Goal: Task Accomplishment & Management: Use online tool/utility

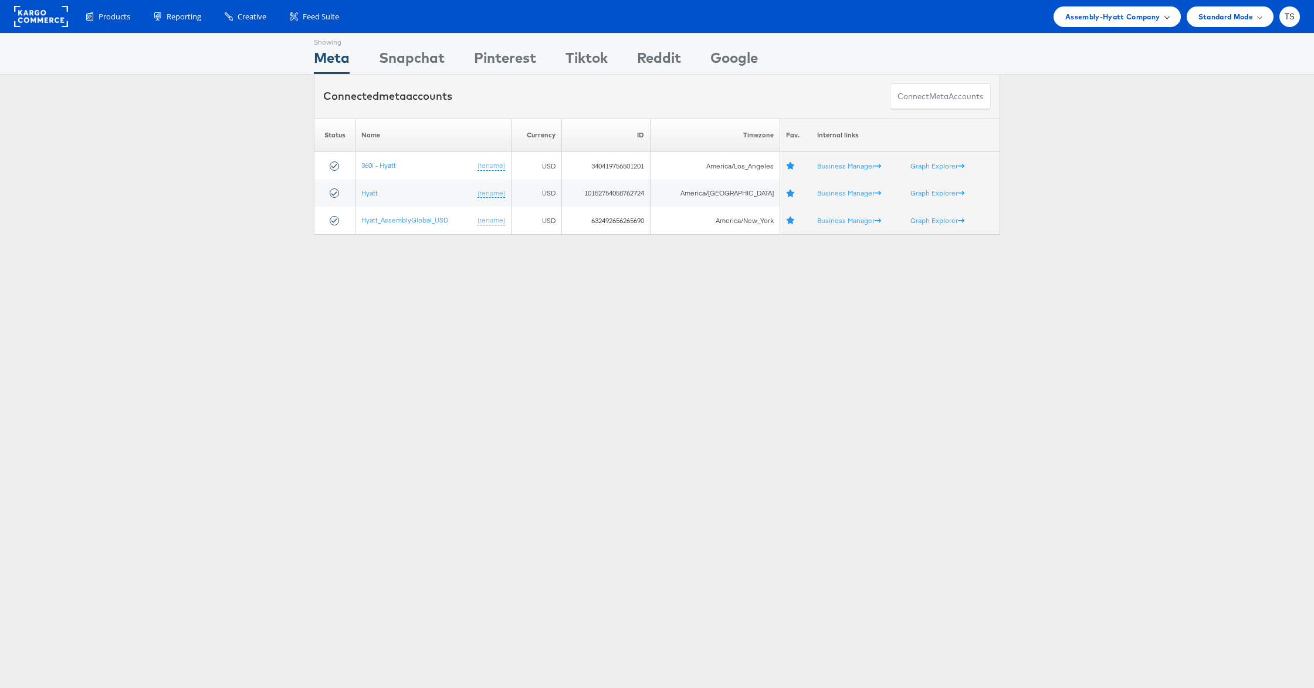
click at [1152, 20] on span "Assembly-Hyatt Company" at bounding box center [1112, 17] width 95 height 12
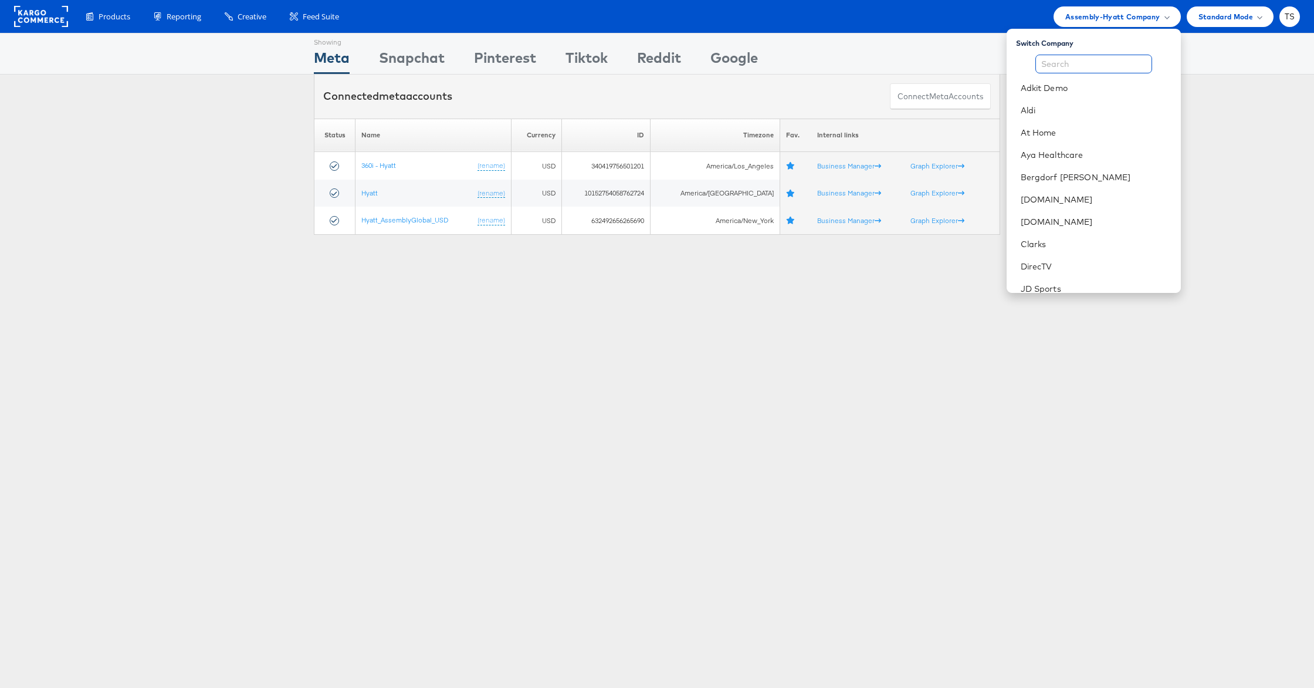
click at [1094, 67] on input "text" at bounding box center [1094, 64] width 117 height 19
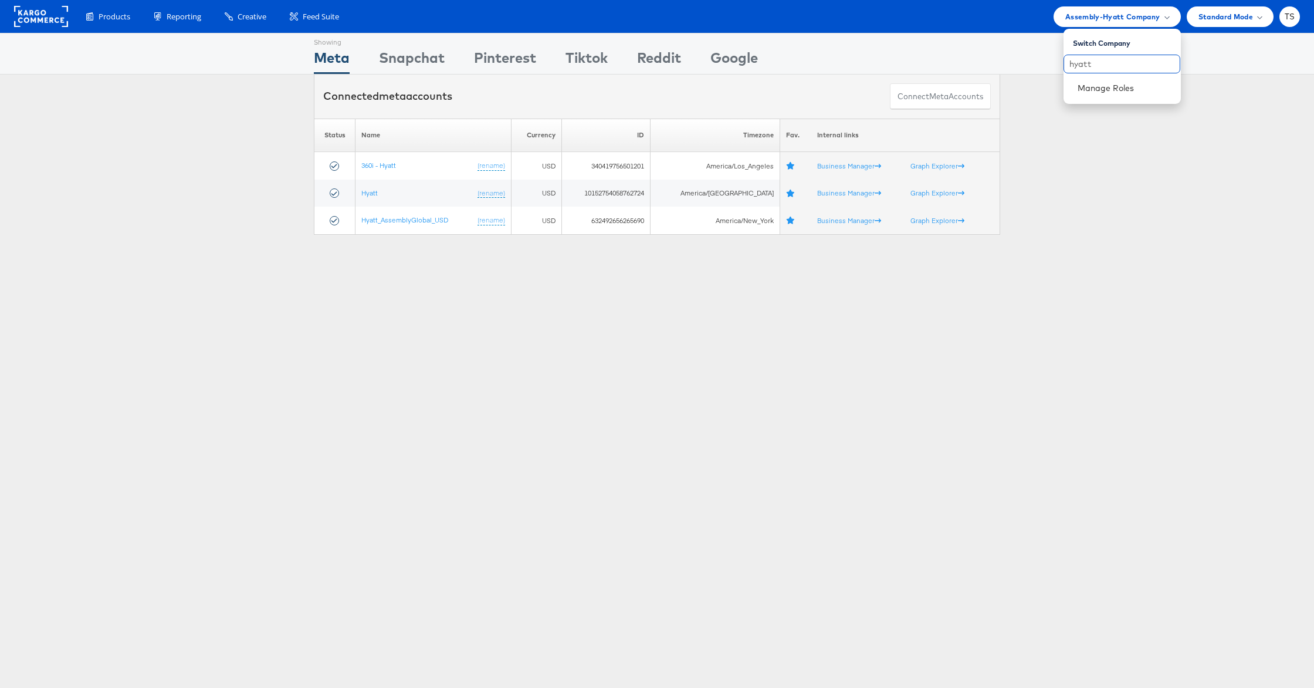
type input "hyatt"
click at [1103, 88] on link "Manage Roles" at bounding box center [1106, 88] width 57 height 11
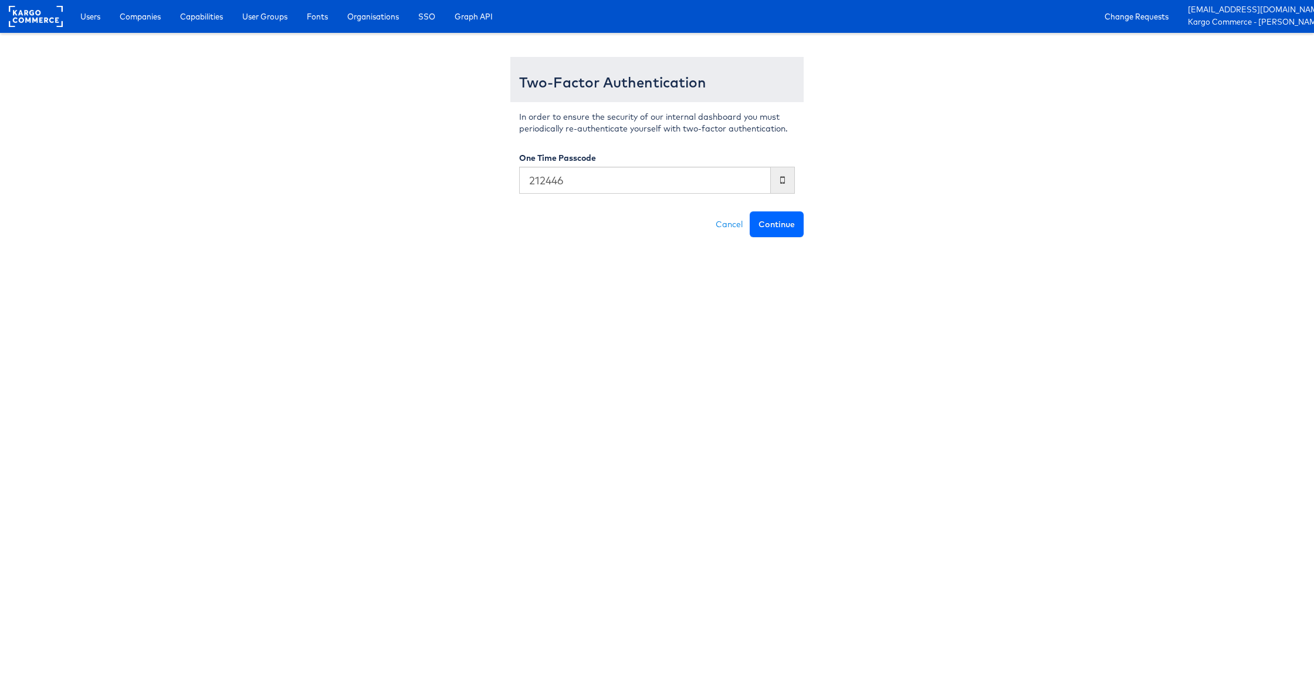
type input "212446"
click at [750, 211] on button "Continue" at bounding box center [777, 224] width 54 height 26
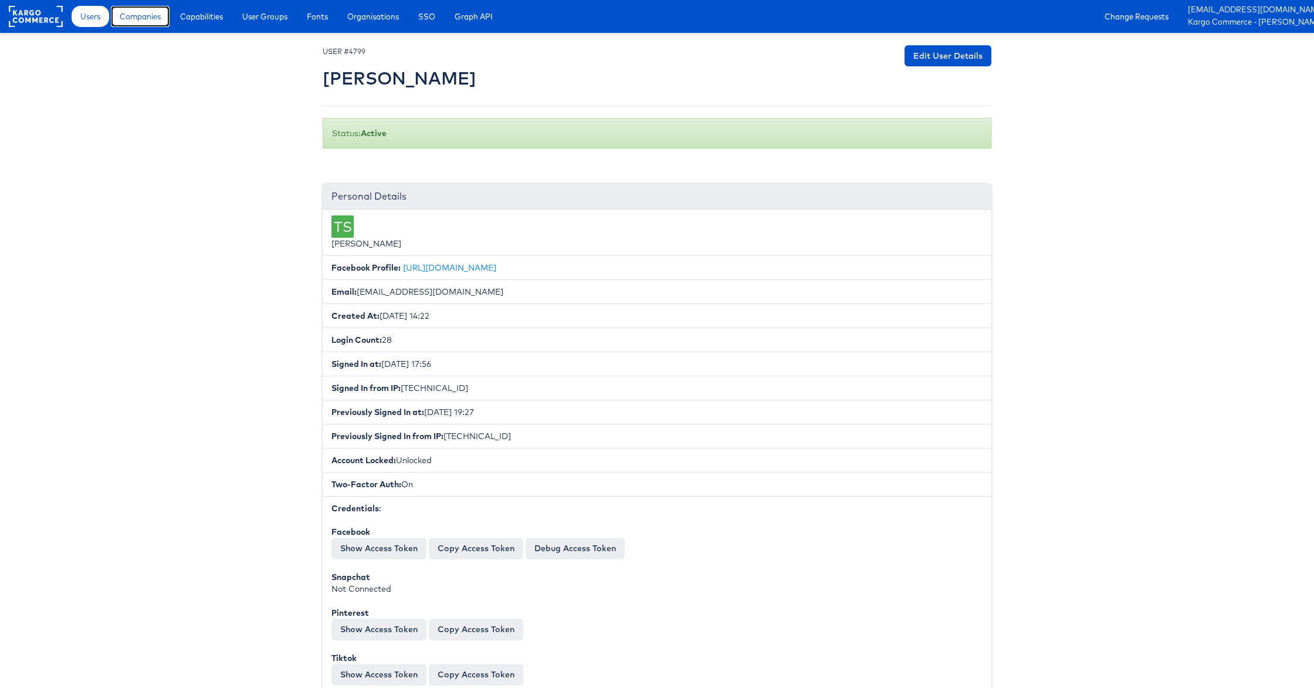
click at [143, 20] on span "Companies" at bounding box center [140, 17] width 41 height 12
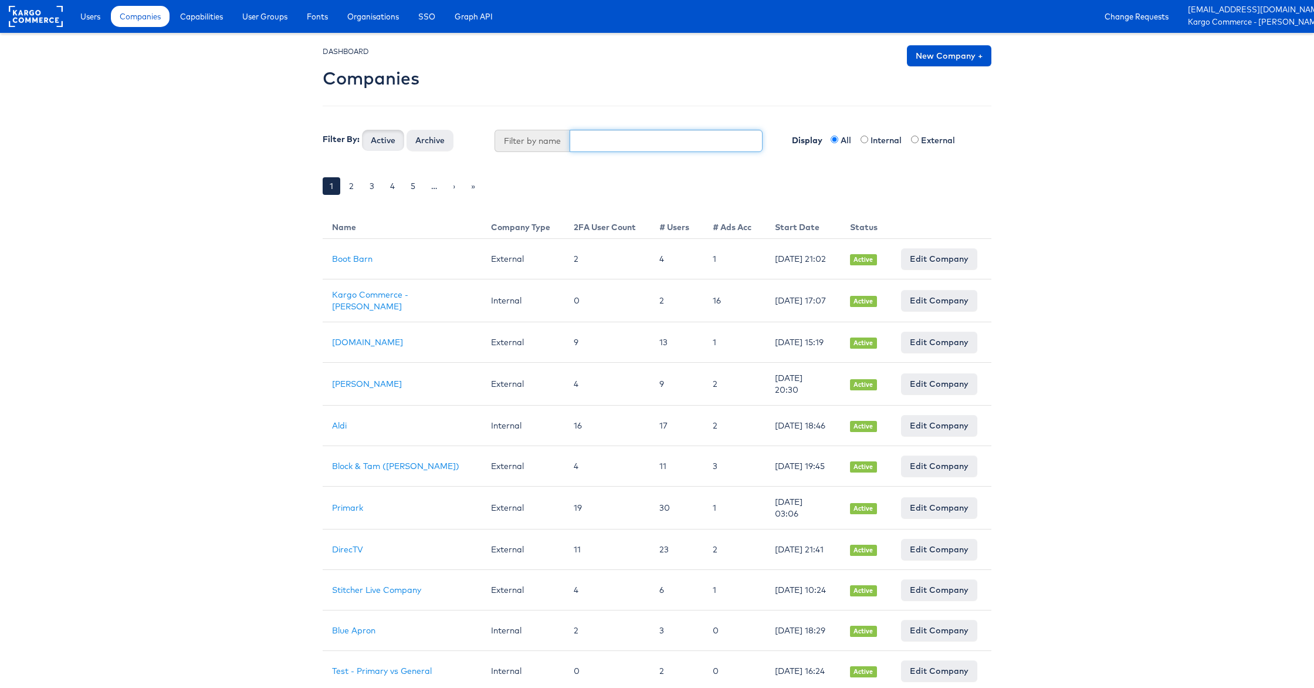
click at [598, 135] on input "text" at bounding box center [667, 141] width 194 height 22
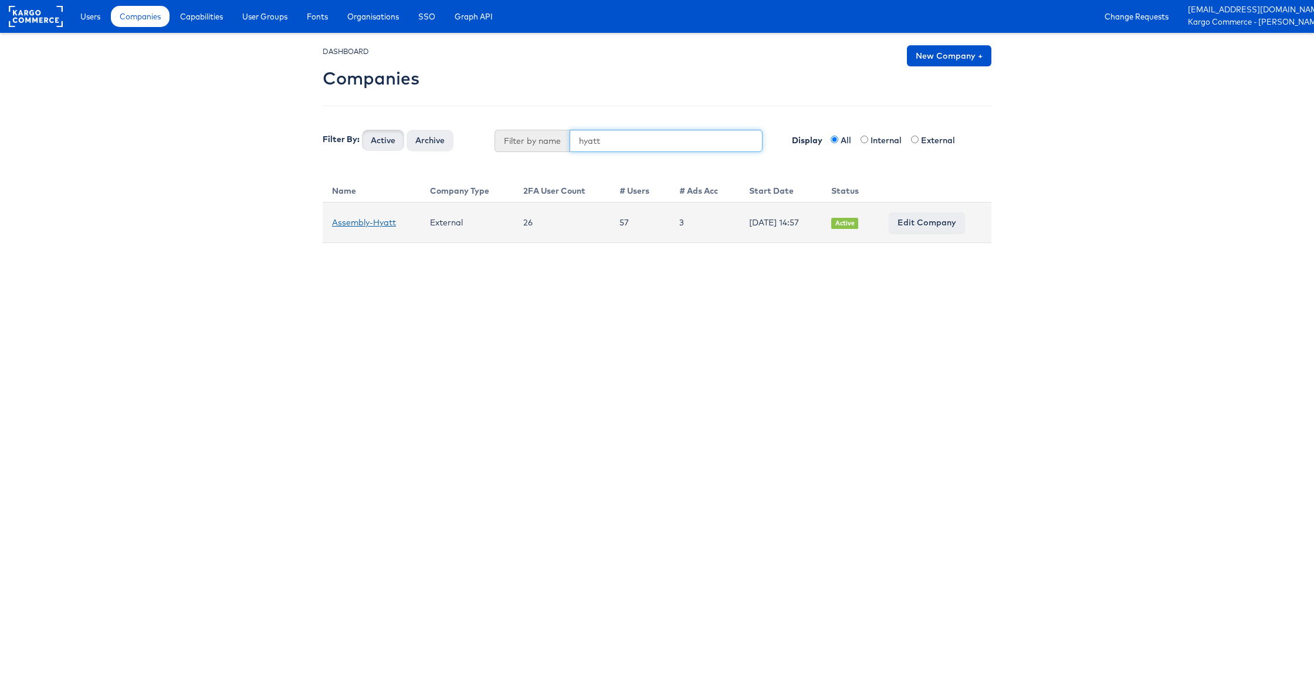
type input "hyatt"
click at [380, 223] on link "Assembly-Hyatt" at bounding box center [364, 222] width 64 height 11
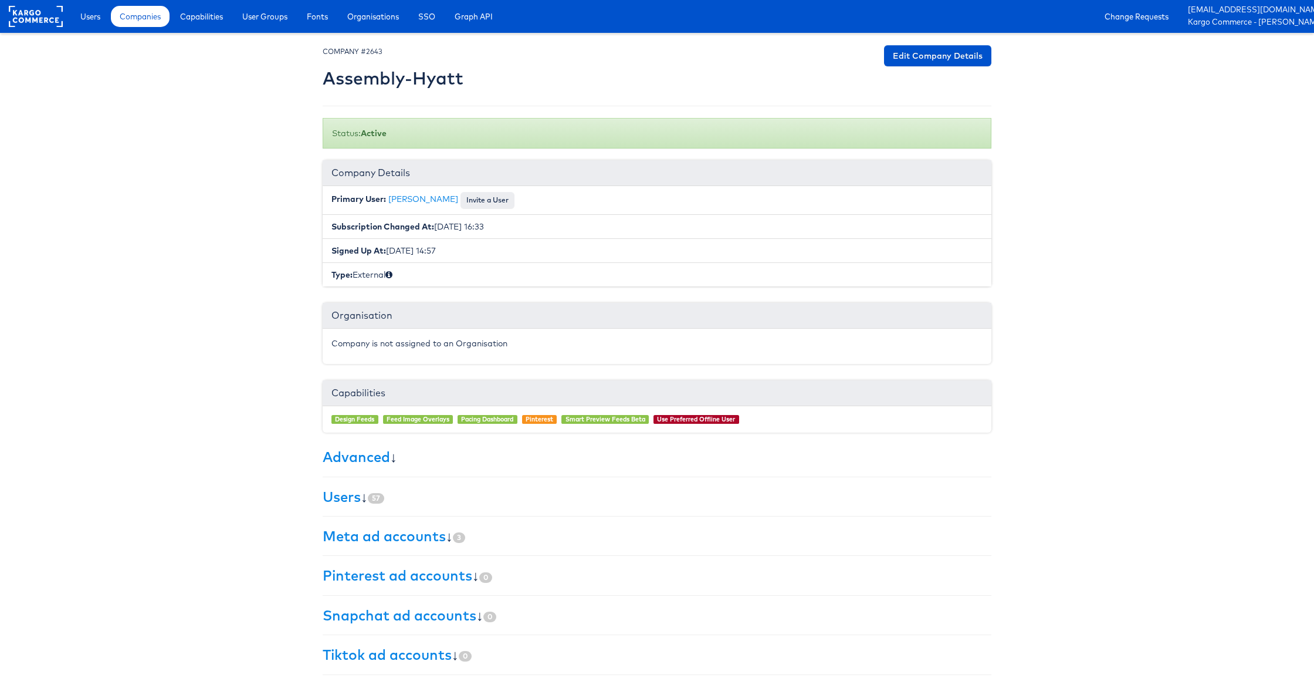
click at [366, 498] on h3 "Users ↓ 57" at bounding box center [657, 496] width 669 height 15
click at [352, 498] on link "Users" at bounding box center [342, 497] width 38 height 18
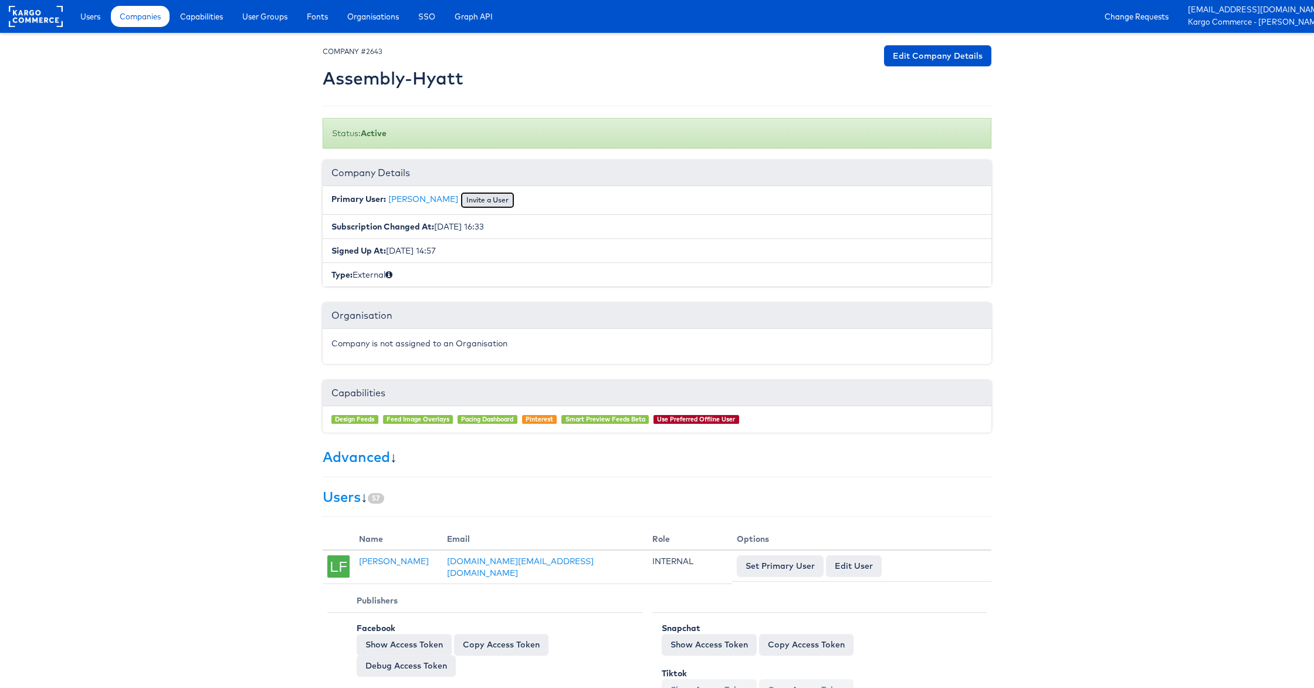
click at [484, 198] on button "Invite a User" at bounding box center [488, 200] width 54 height 16
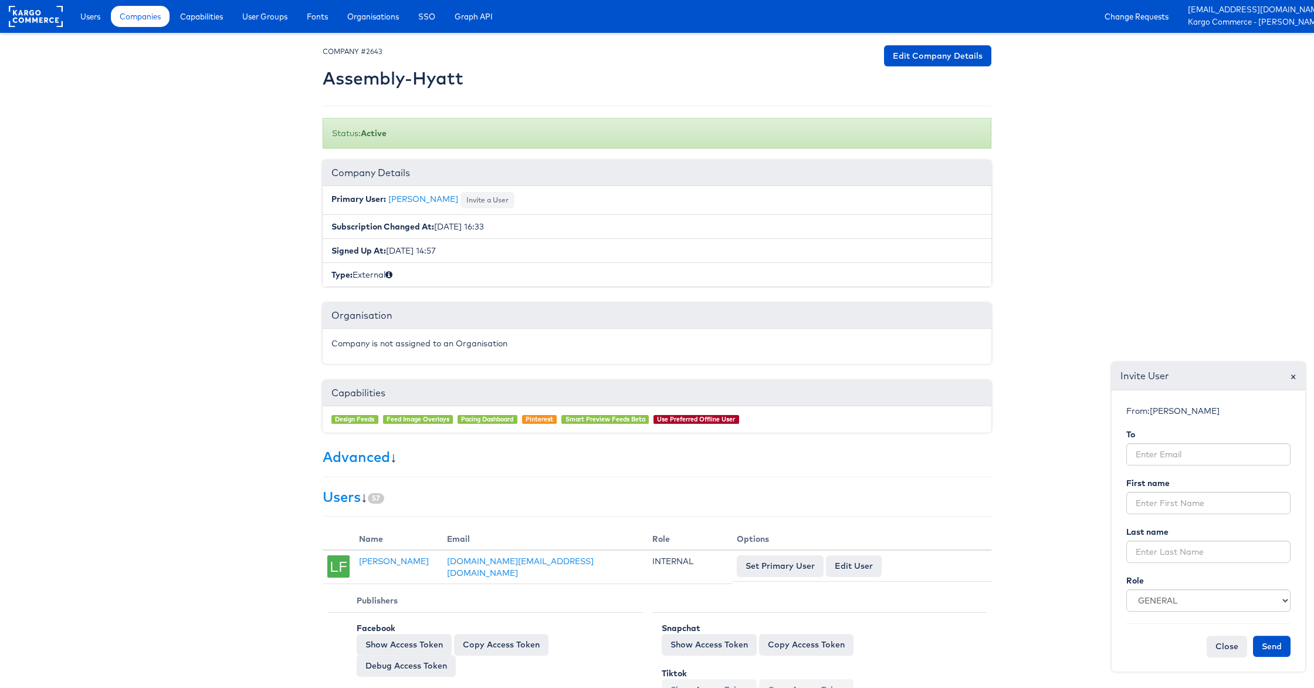
click at [1293, 378] on span "×" at bounding box center [1293, 376] width 6 height 16
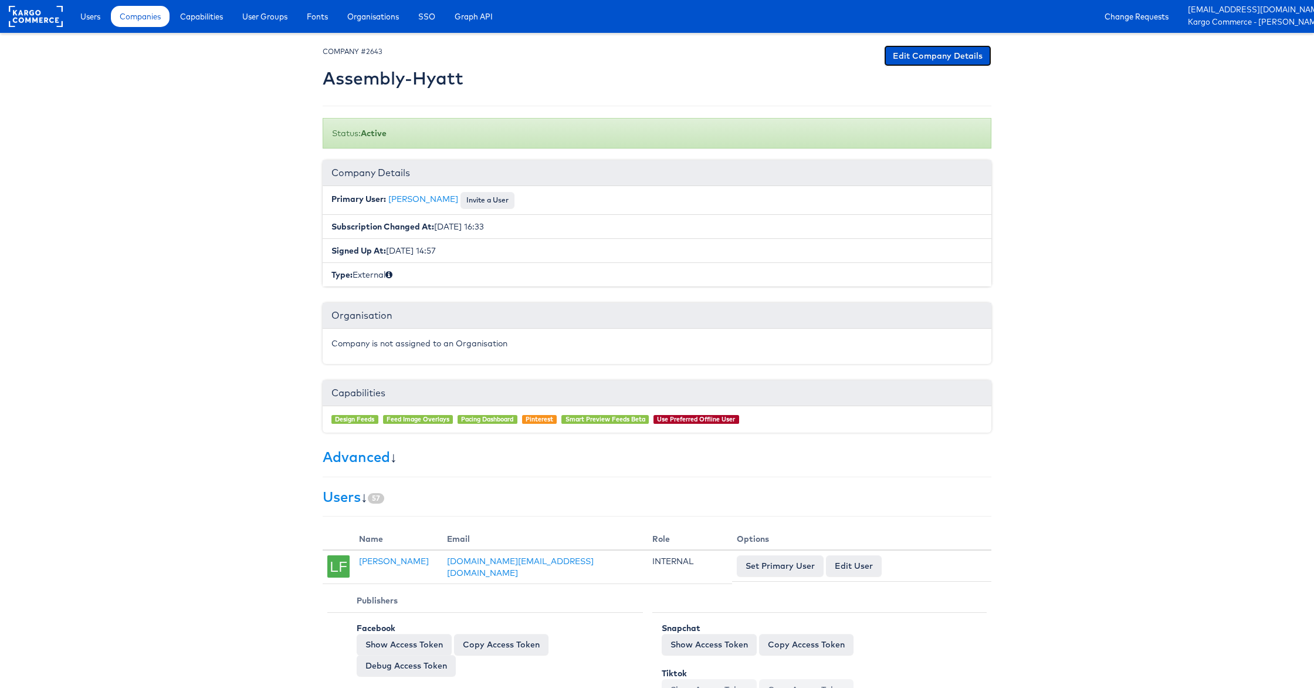
click at [915, 54] on link "Edit Company Details" at bounding box center [937, 55] width 107 height 21
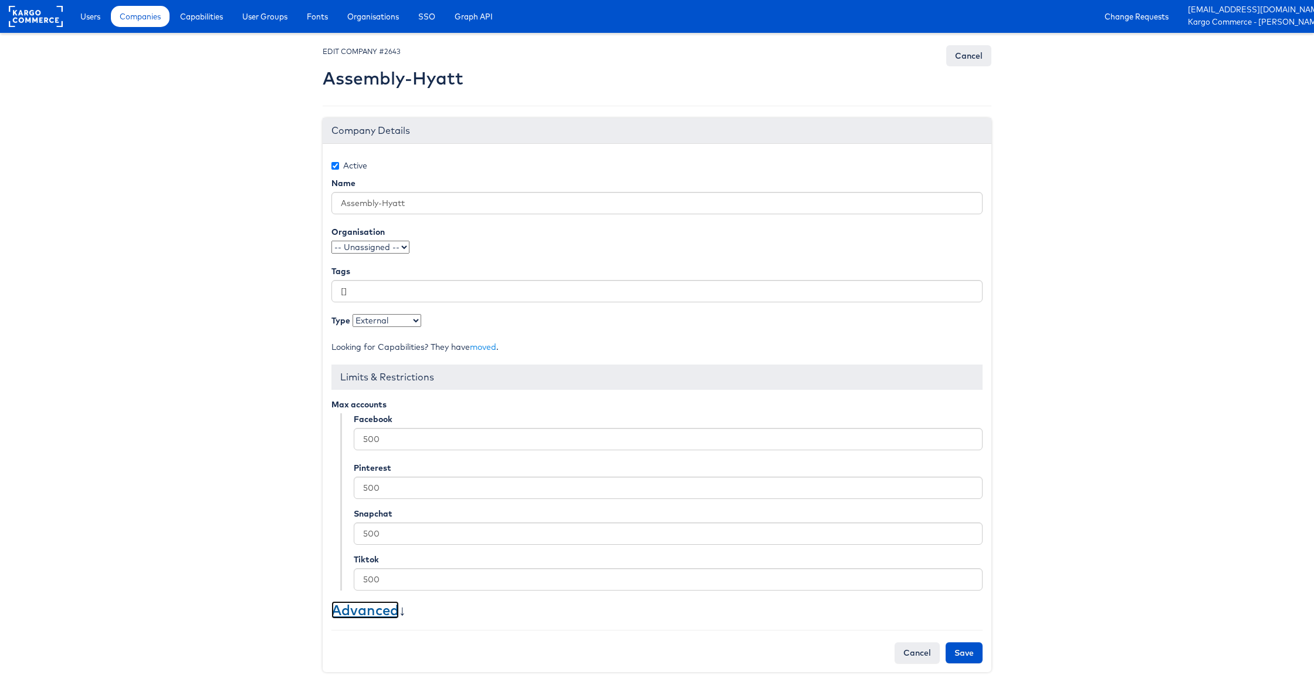
click at [391, 611] on link "Advanced" at bounding box center [364, 610] width 67 height 18
click at [96, 19] on span "Users" at bounding box center [90, 17] width 20 height 12
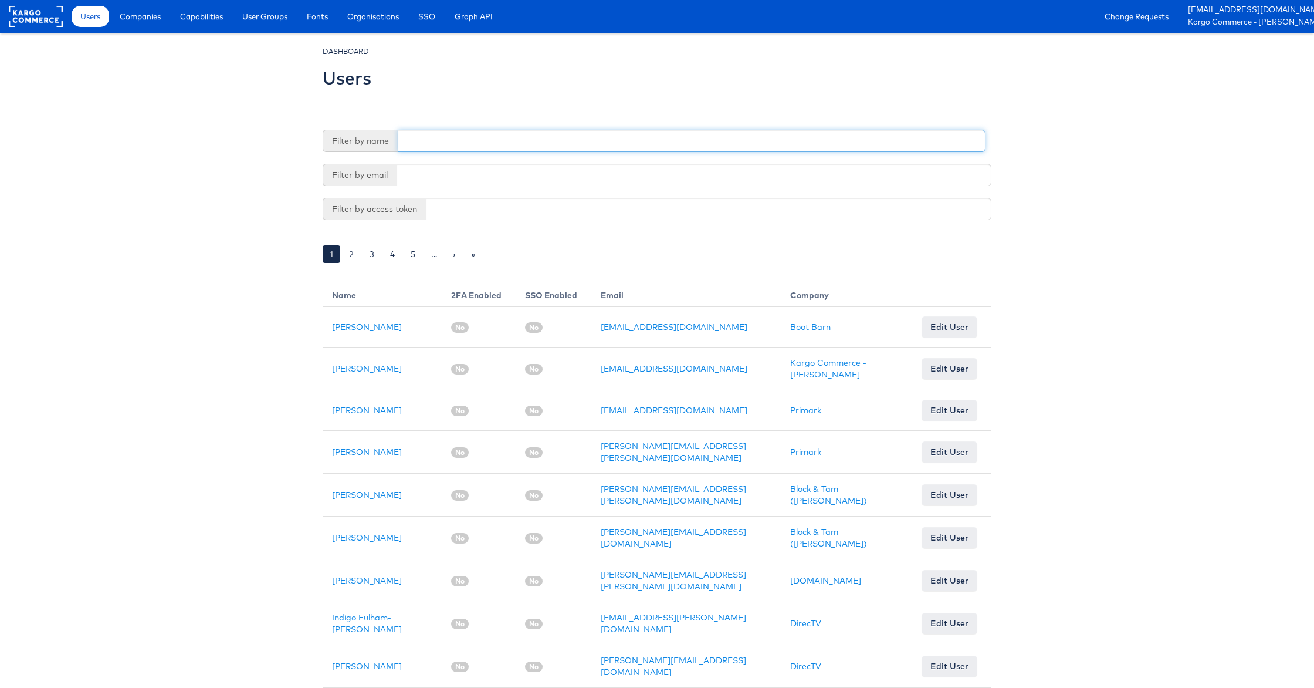
click at [442, 146] on input "text" at bounding box center [692, 141] width 588 height 22
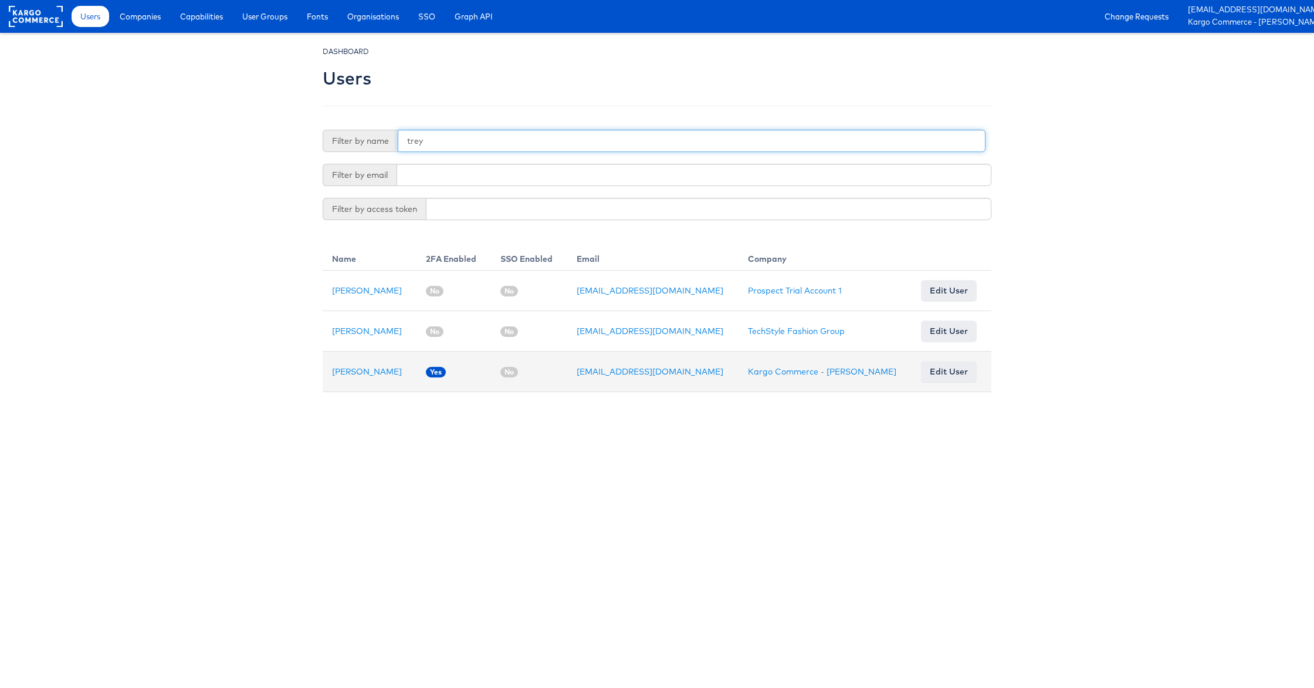
type input "trey"
click at [940, 377] on link "Edit User" at bounding box center [949, 371] width 56 height 21
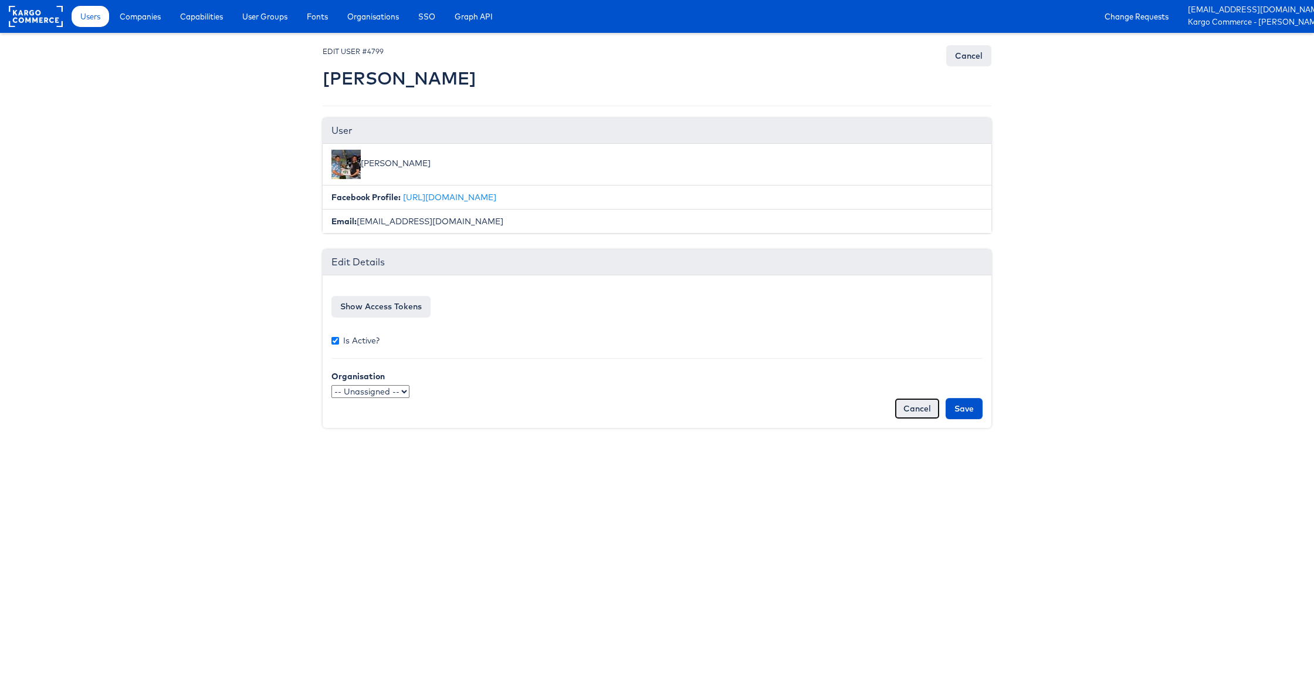
click at [919, 408] on link "Cancel" at bounding box center [917, 408] width 45 height 21
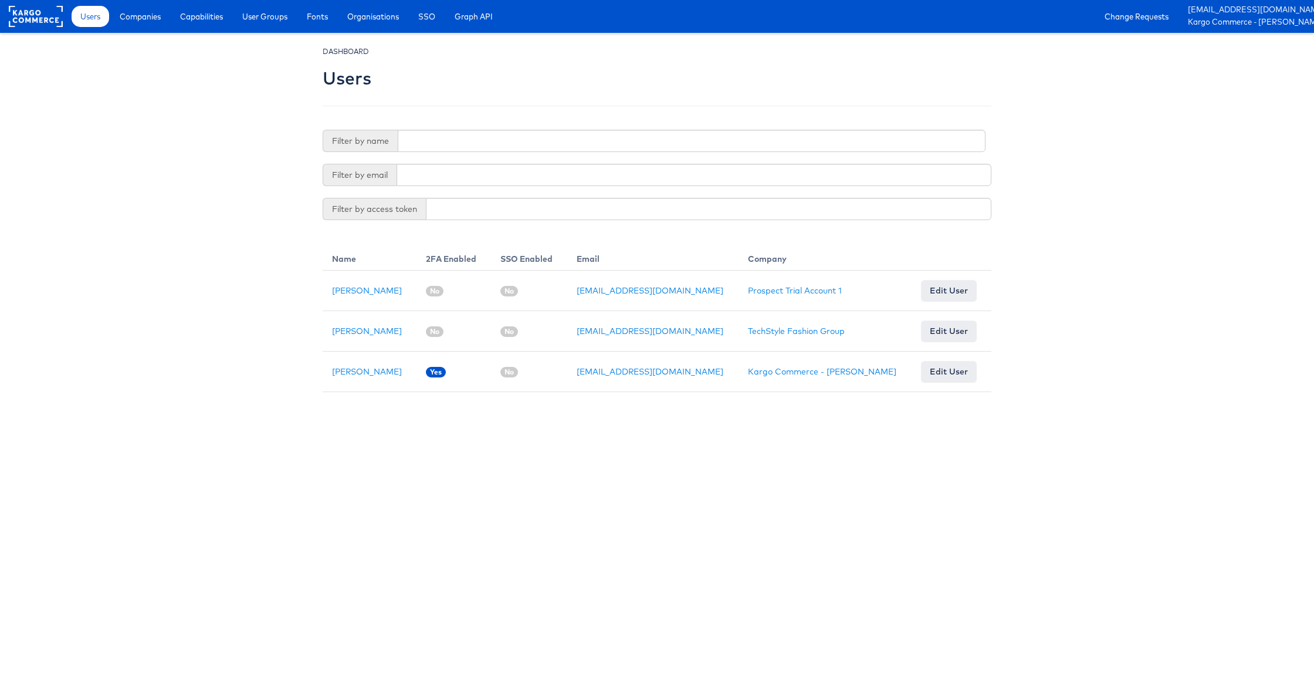
click at [6, 18] on div "Users Companies Capabilities User Groups Fonts Organisations SSO Graph API Chan…" at bounding box center [657, 16] width 1314 height 33
click at [19, 20] on rect at bounding box center [36, 16] width 54 height 21
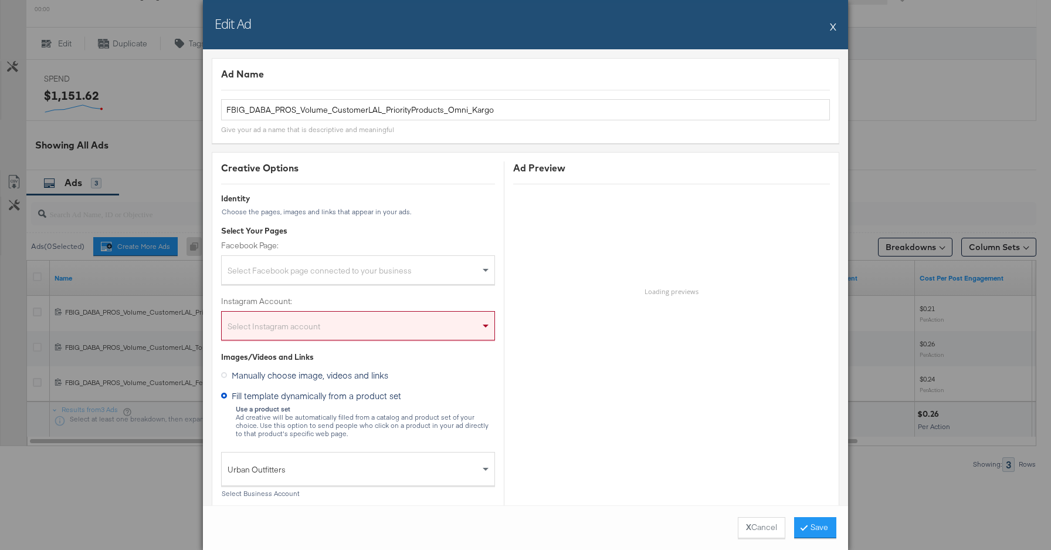
scroll to position [1094, 0]
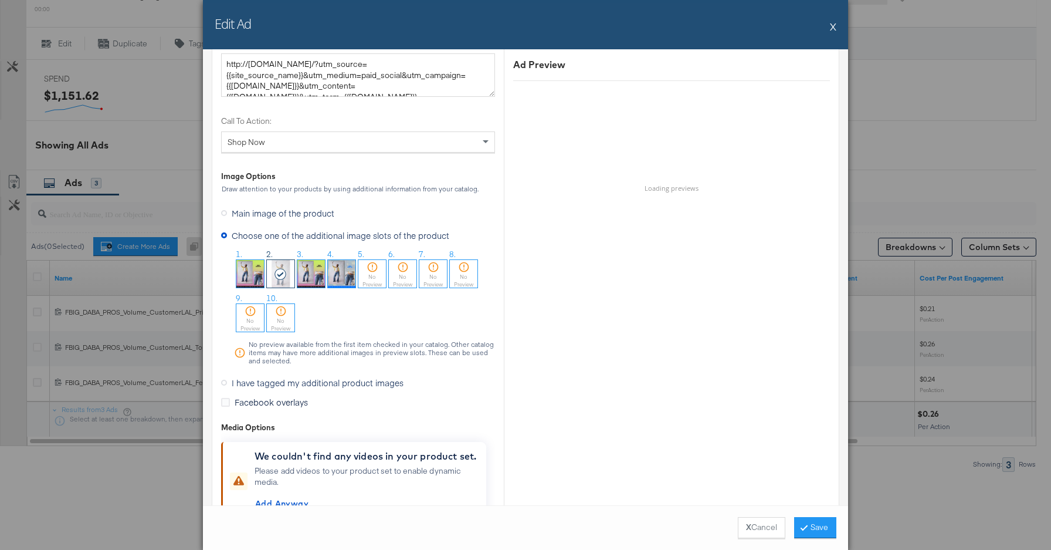
drag, startPoint x: 833, startPoint y: 24, endPoint x: 796, endPoint y: 40, distance: 40.2
click at [833, 24] on button "X" at bounding box center [833, 26] width 6 height 23
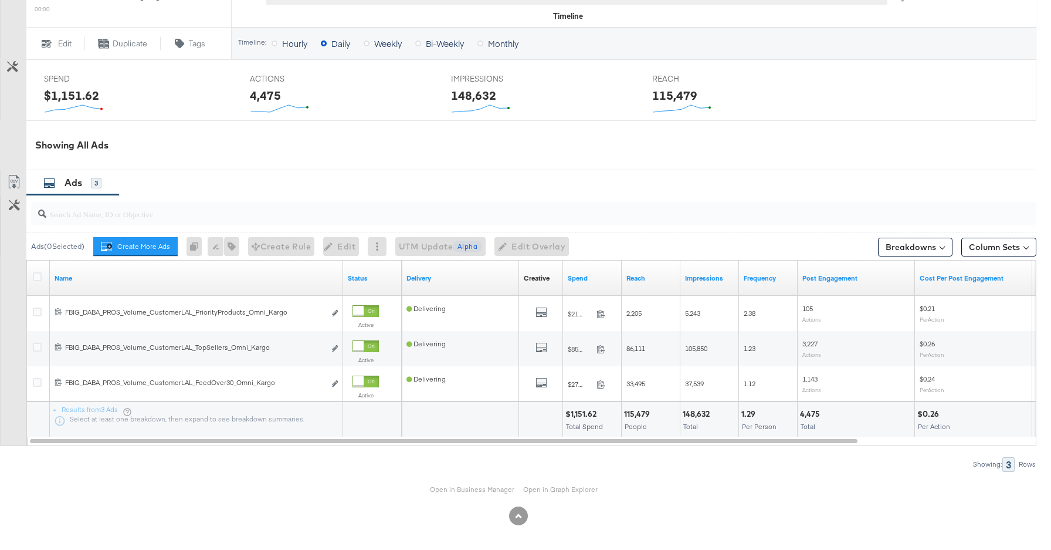
scroll to position [0, 0]
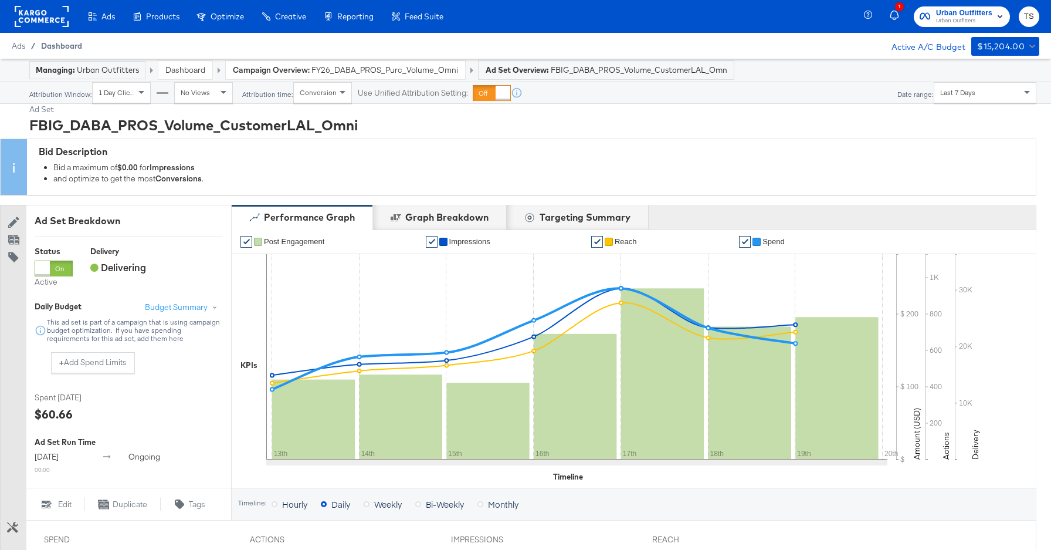
click at [54, 46] on span "Dashboard" at bounding box center [61, 45] width 41 height 9
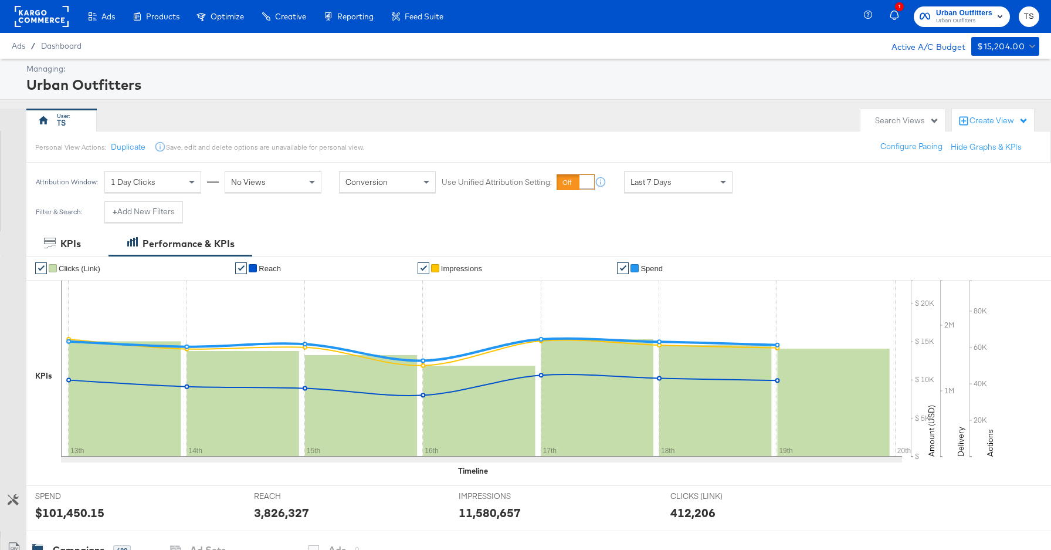
click at [44, 18] on rect at bounding box center [42, 16] width 54 height 21
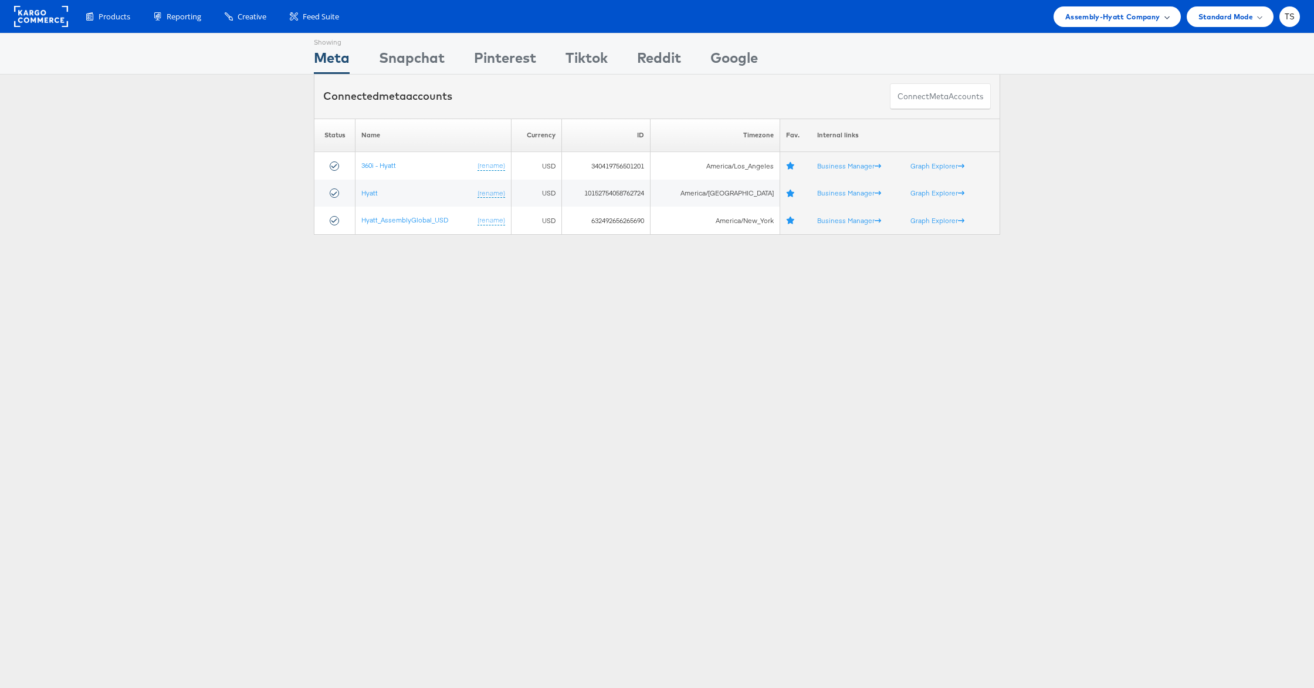
click at [1151, 21] on span "Assembly-Hyatt Company" at bounding box center [1112, 17] width 95 height 12
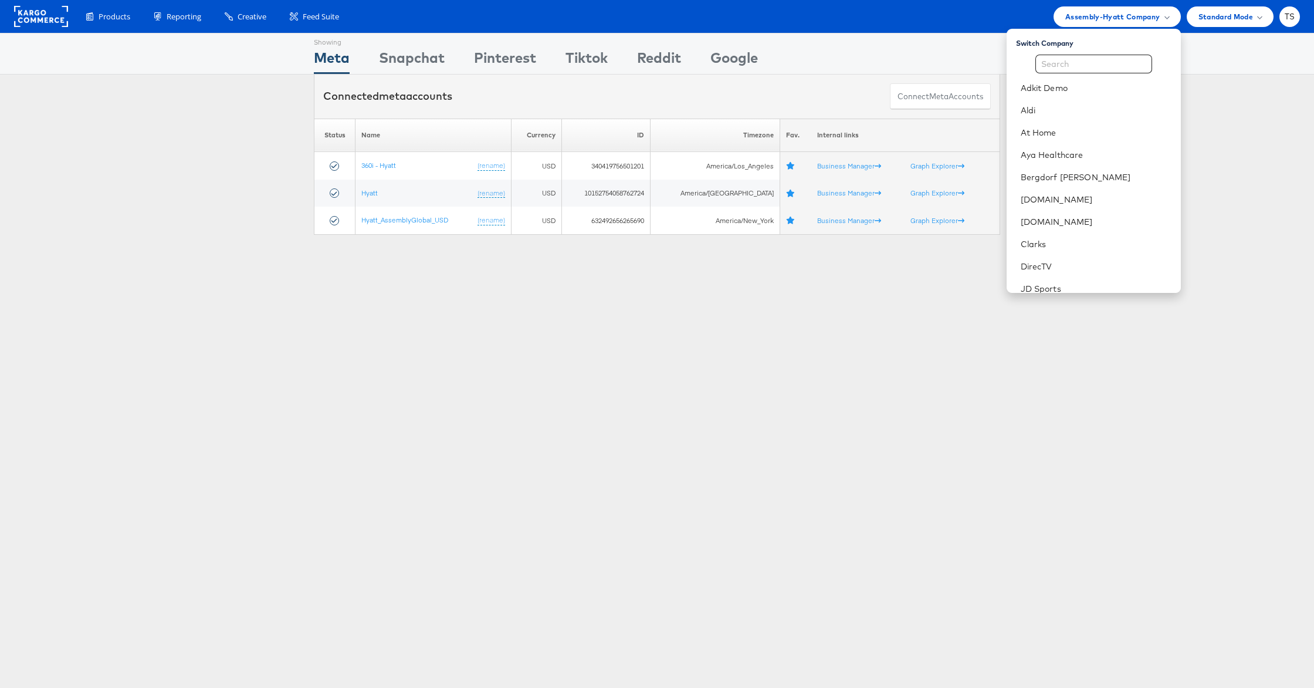
click at [1217, 200] on div "Please Wait Loading Accounts .... Status Name Currency ID Timezone Fav. Interna…" at bounding box center [657, 177] width 1314 height 116
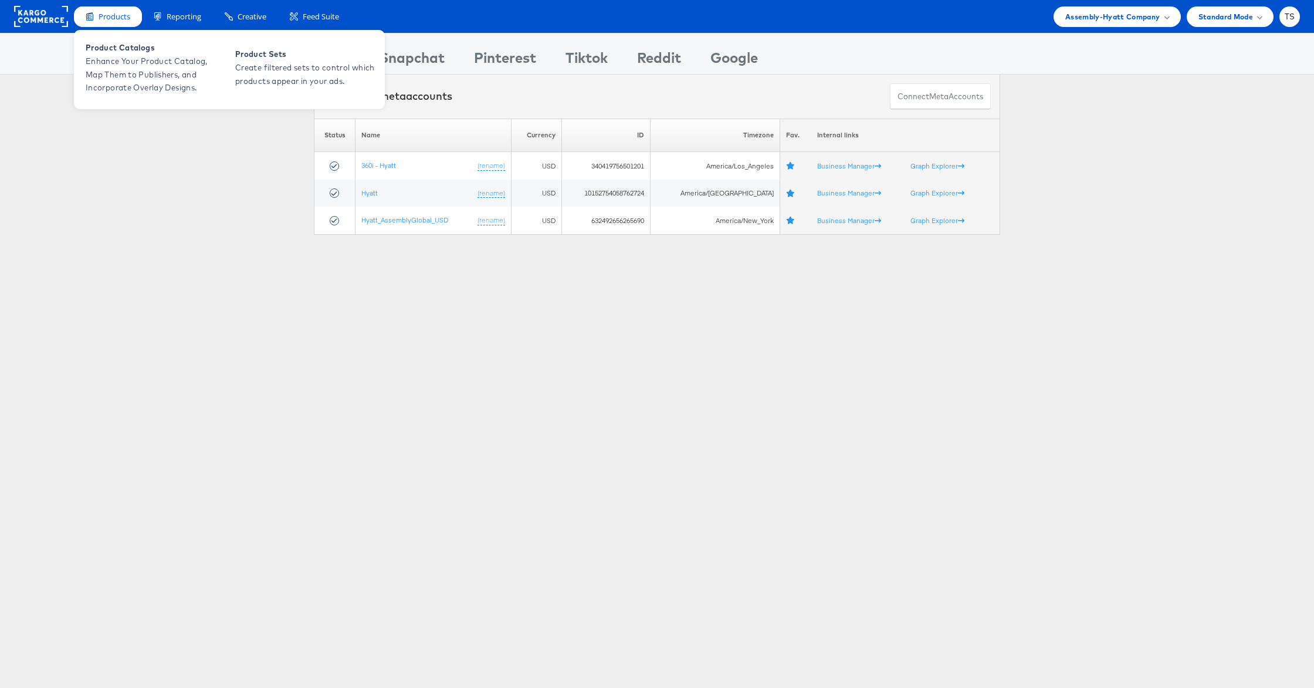
click at [122, 25] on div "Products" at bounding box center [108, 16] width 68 height 21
click at [143, 60] on span "Enhance Your Product Catalog, Map Them to Publishers, and Incorporate Overlay D…" at bounding box center [156, 75] width 141 height 40
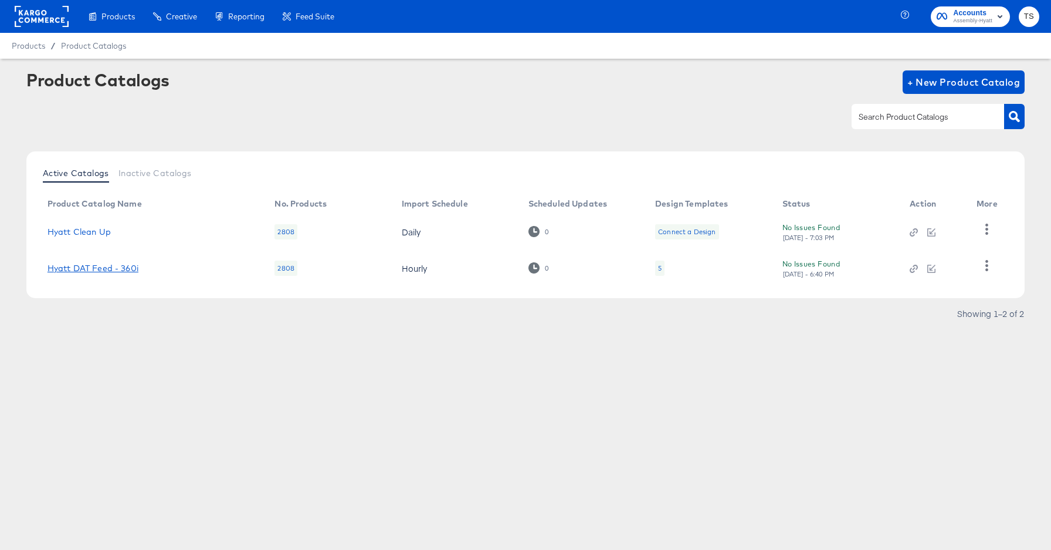
click at [120, 265] on link "Hyatt DAT Feed - 360i" at bounding box center [93, 267] width 91 height 9
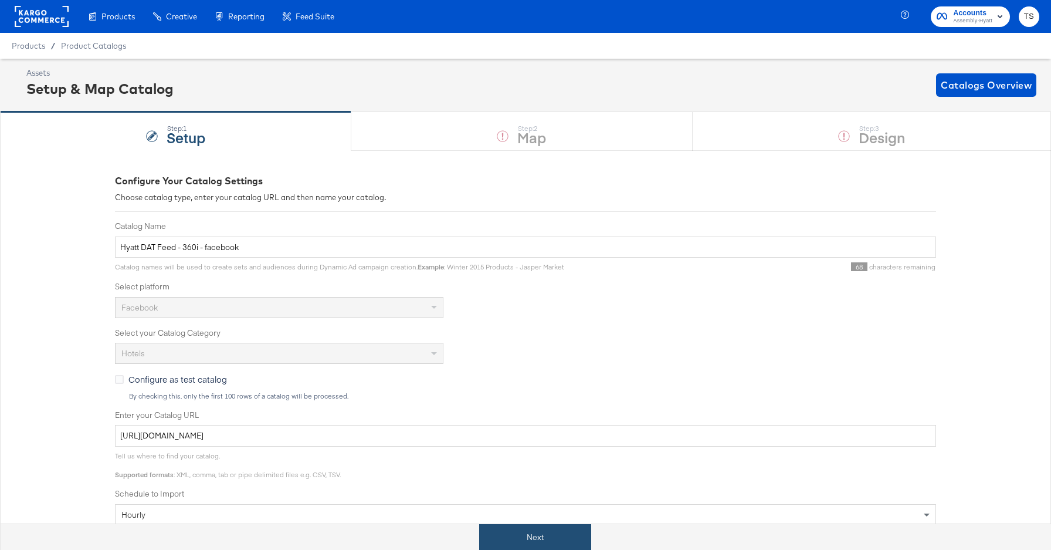
click at [579, 536] on button "Next" at bounding box center [535, 537] width 112 height 26
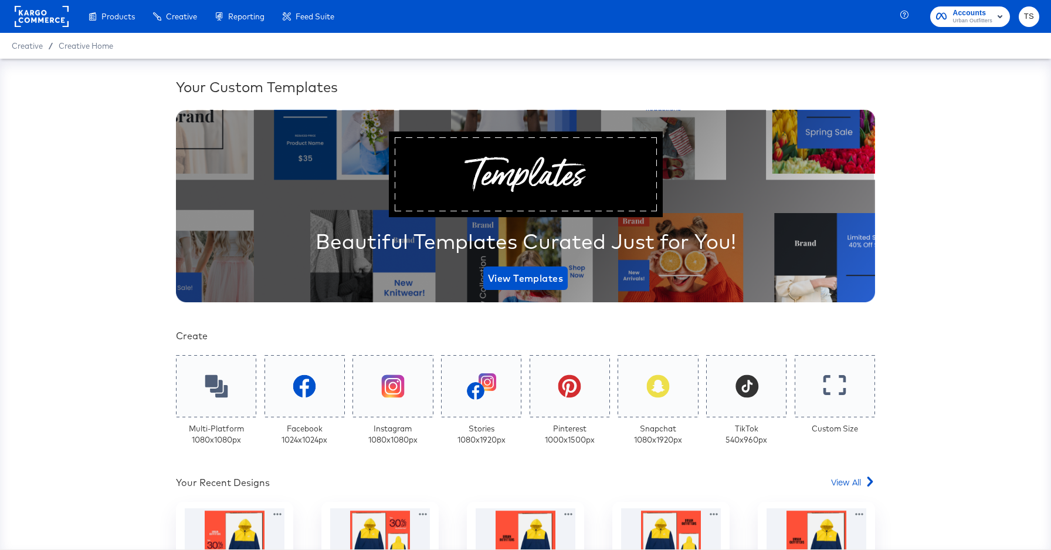
scroll to position [205, 0]
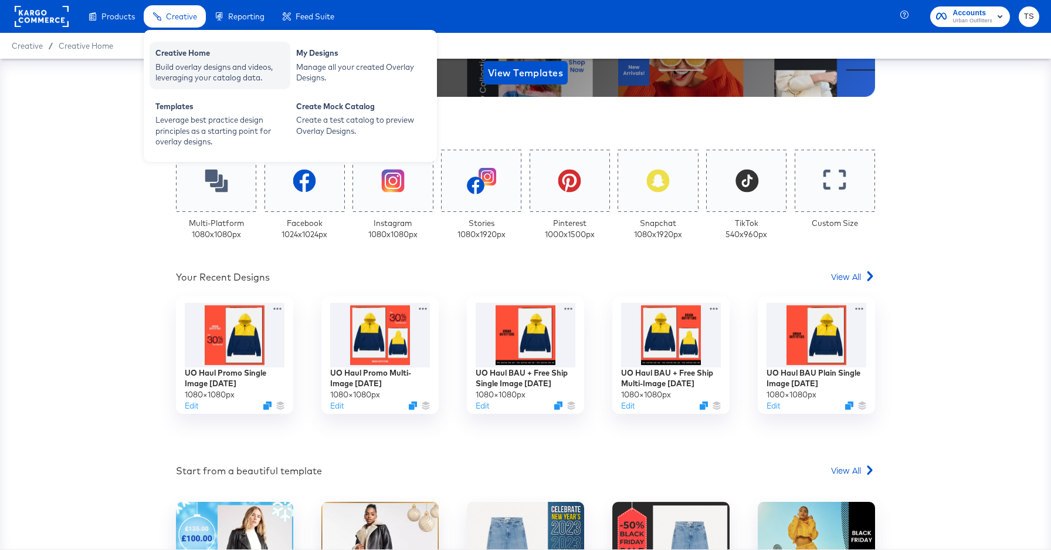
click at [192, 55] on div "Creative Home" at bounding box center [219, 55] width 129 height 14
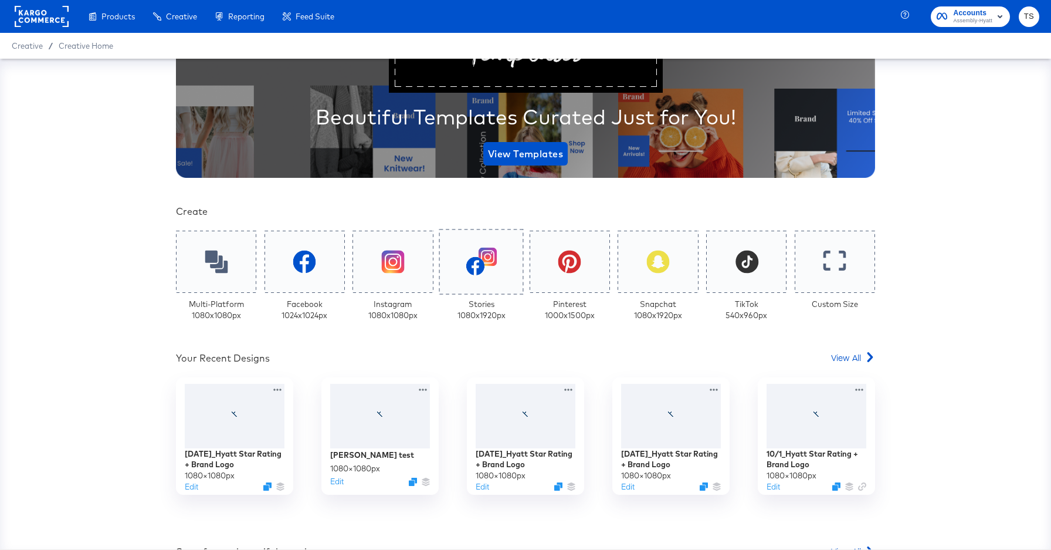
scroll to position [126, 0]
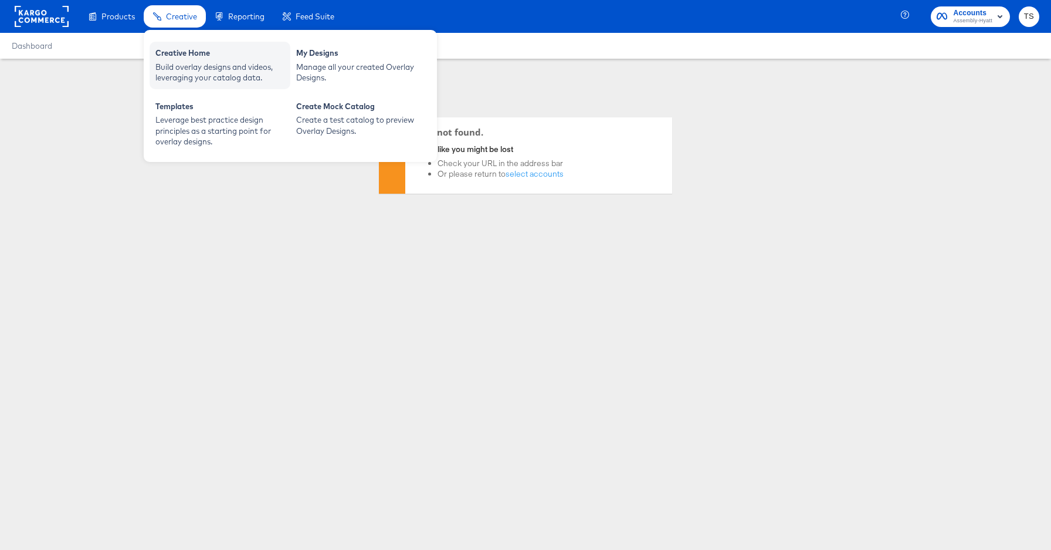
click at [209, 64] on div "Build overlay designs and videos, leveraging your catalog data." at bounding box center [219, 73] width 129 height 22
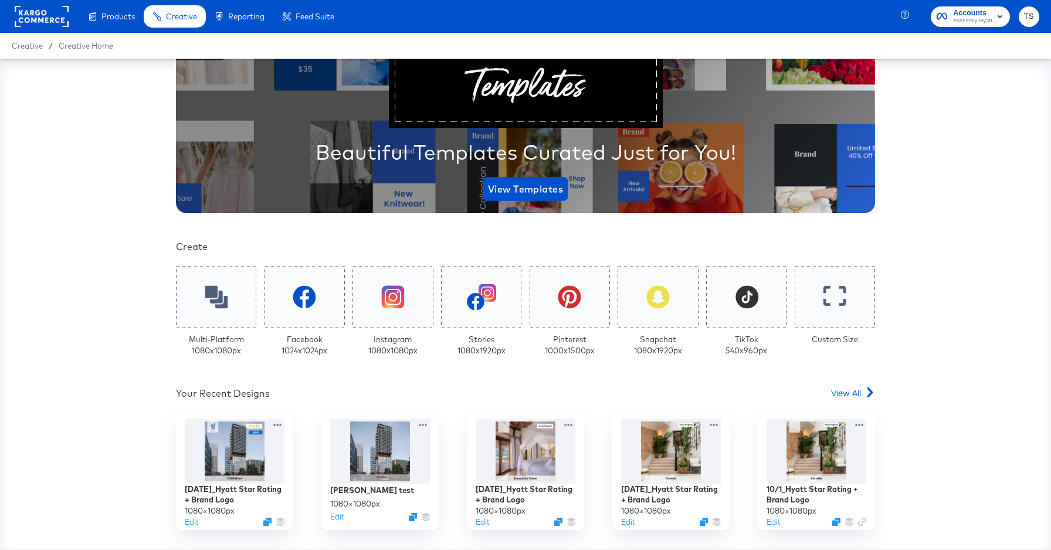
scroll to position [267, 0]
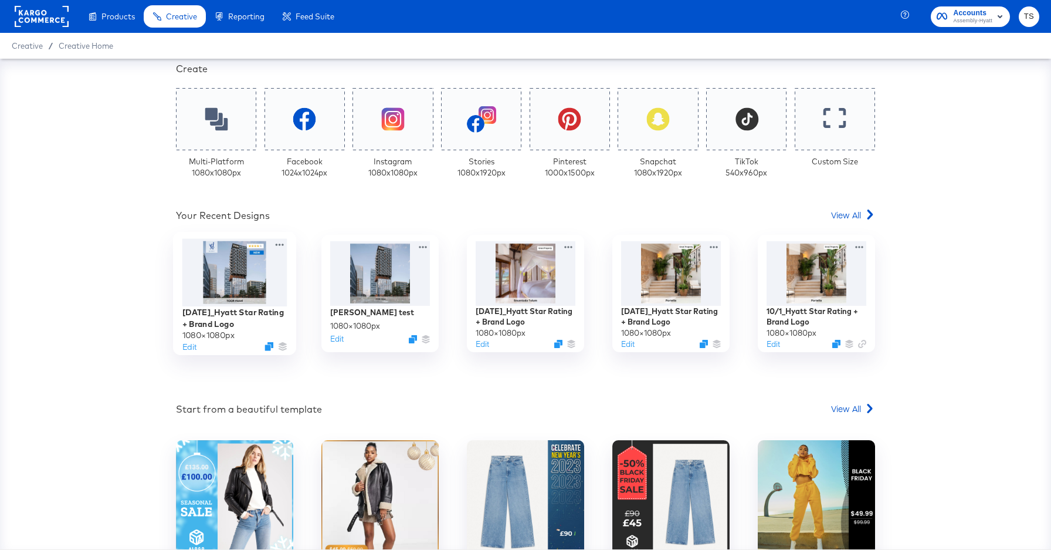
click at [243, 285] on div at bounding box center [234, 271] width 105 height 67
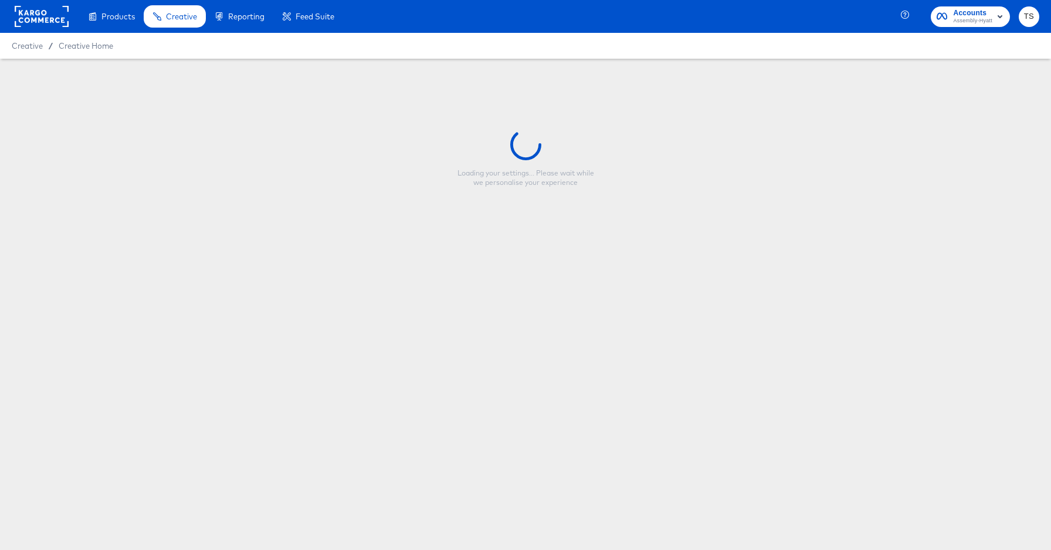
type input "7/18/24_Hyatt Star Rating + Brand Logo"
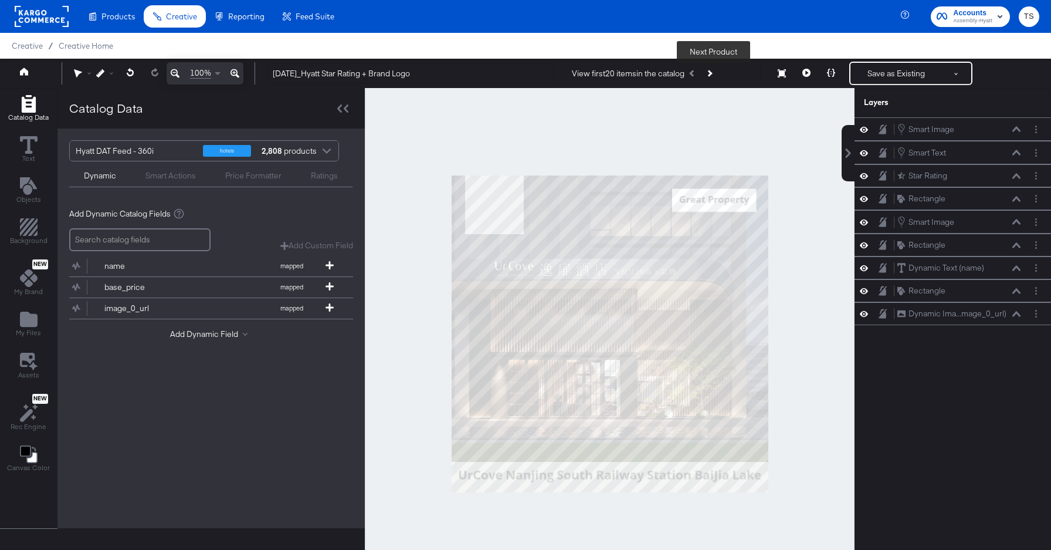
click at [711, 79] on button "Next Product" at bounding box center [709, 73] width 16 height 21
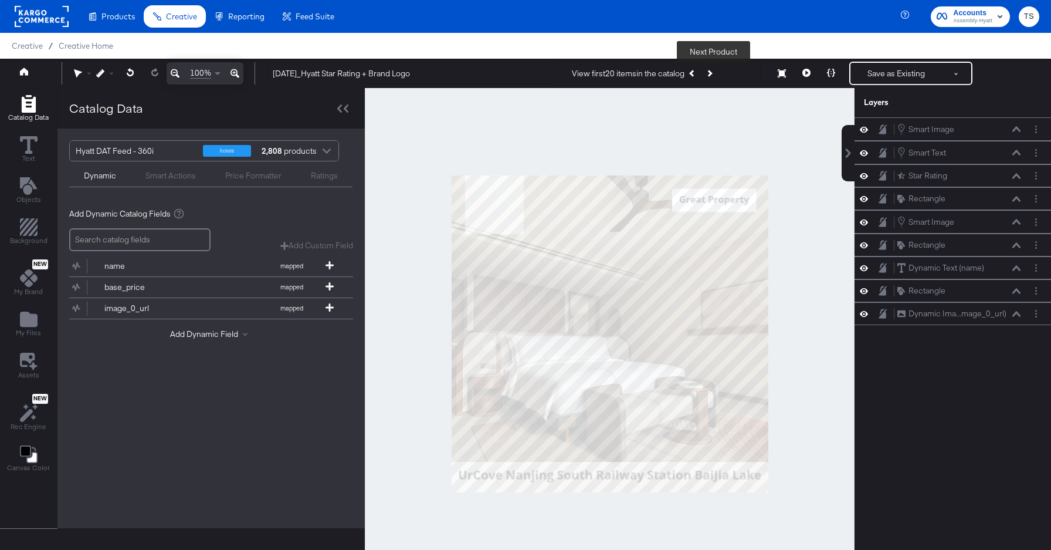
click at [711, 79] on button "Next Product" at bounding box center [709, 73] width 16 height 21
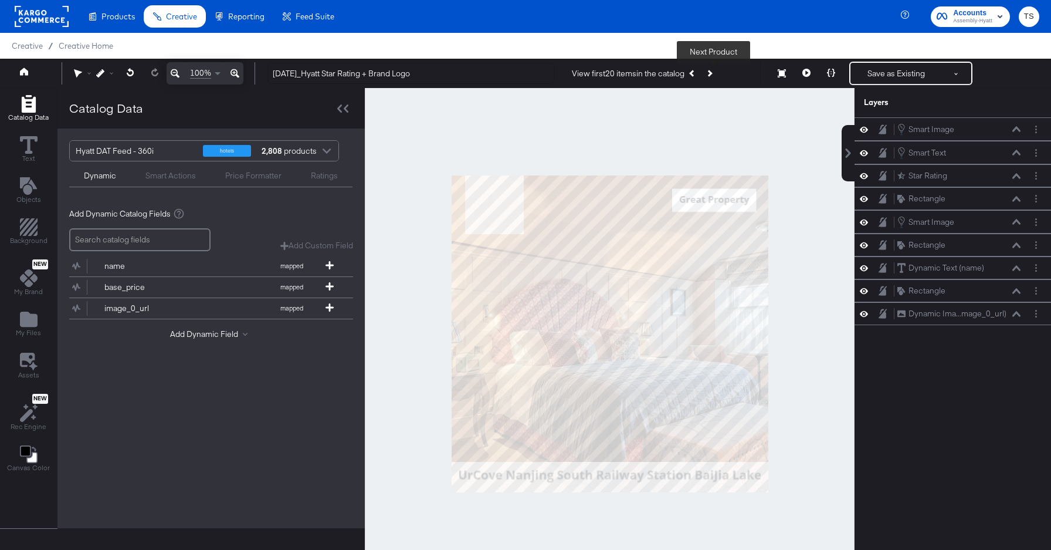
click at [711, 79] on button "Next Product" at bounding box center [709, 73] width 16 height 21
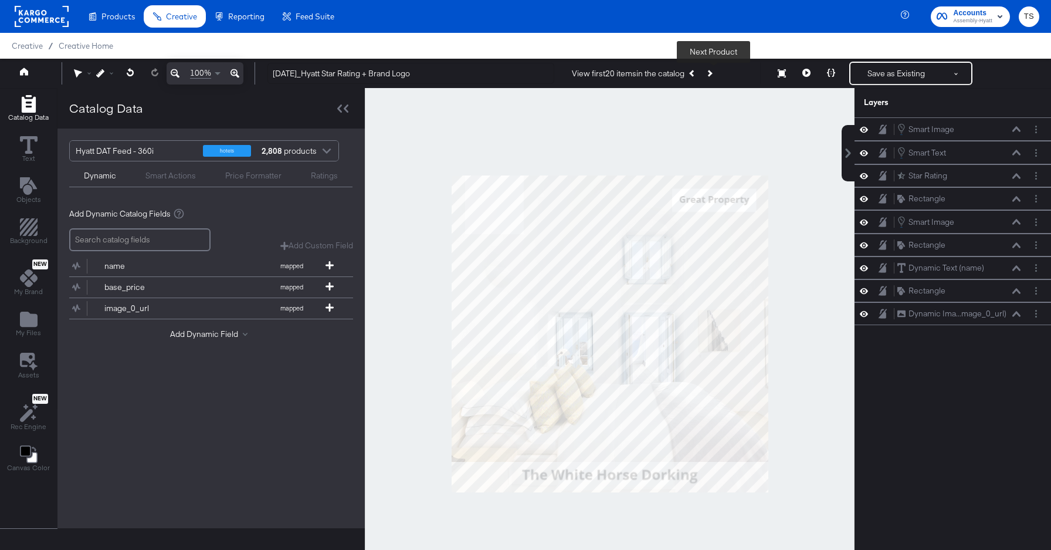
click at [711, 79] on button "Next Product" at bounding box center [709, 73] width 16 height 21
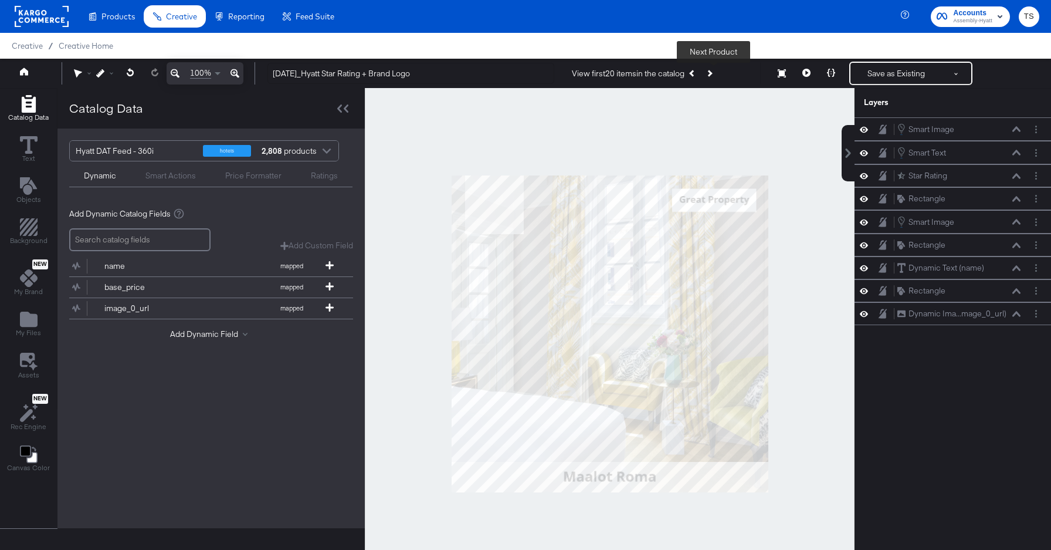
click at [711, 79] on button "Next Product" at bounding box center [709, 73] width 16 height 21
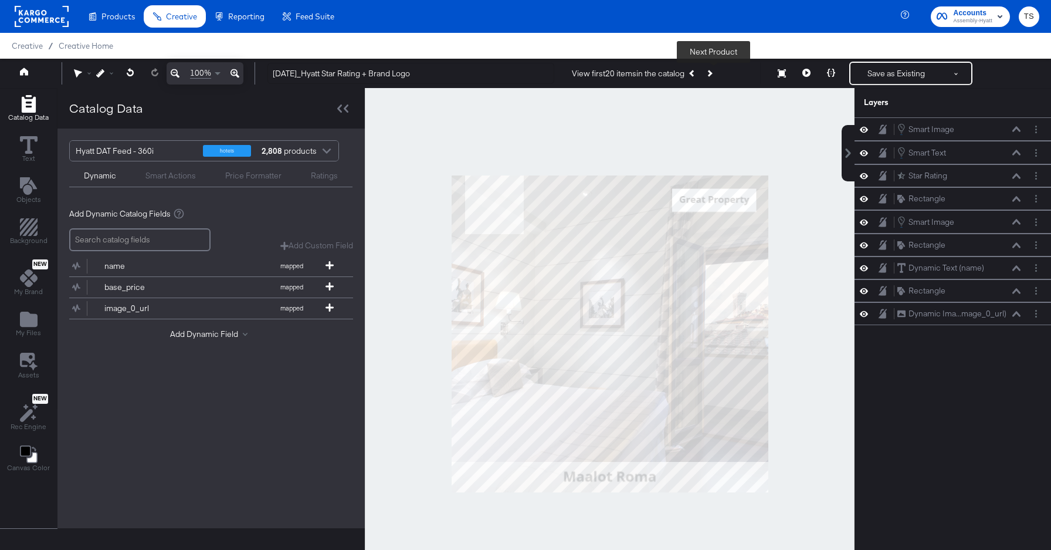
click at [712, 80] on button "Next Product" at bounding box center [709, 73] width 16 height 21
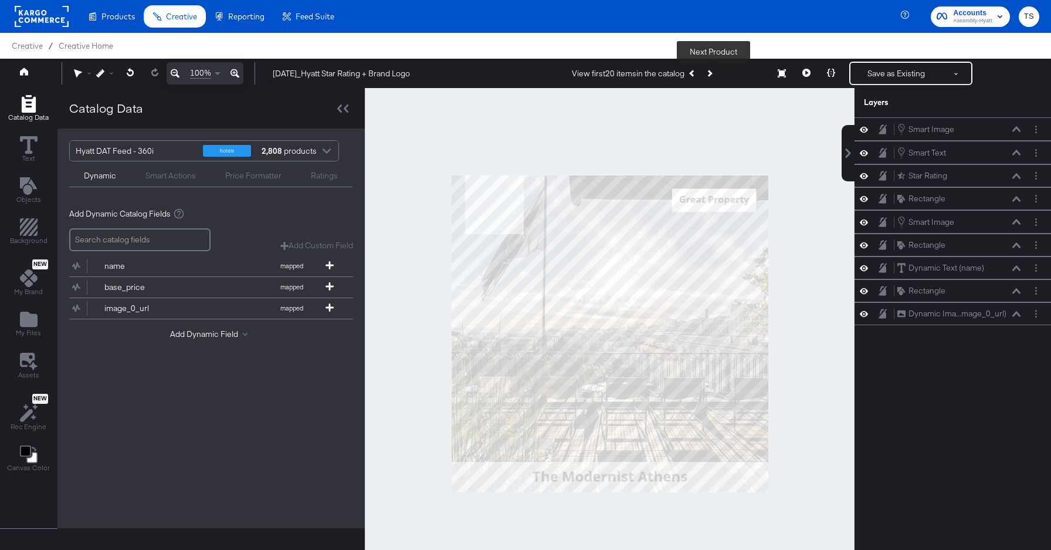
click at [712, 80] on button "Next Product" at bounding box center [709, 73] width 16 height 21
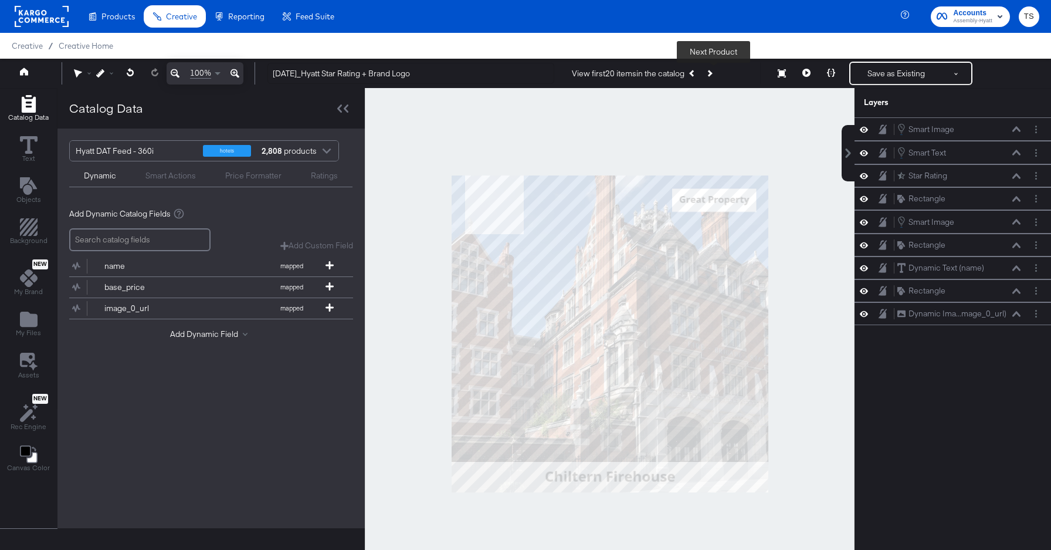
click at [712, 80] on button "Next Product" at bounding box center [709, 73] width 16 height 21
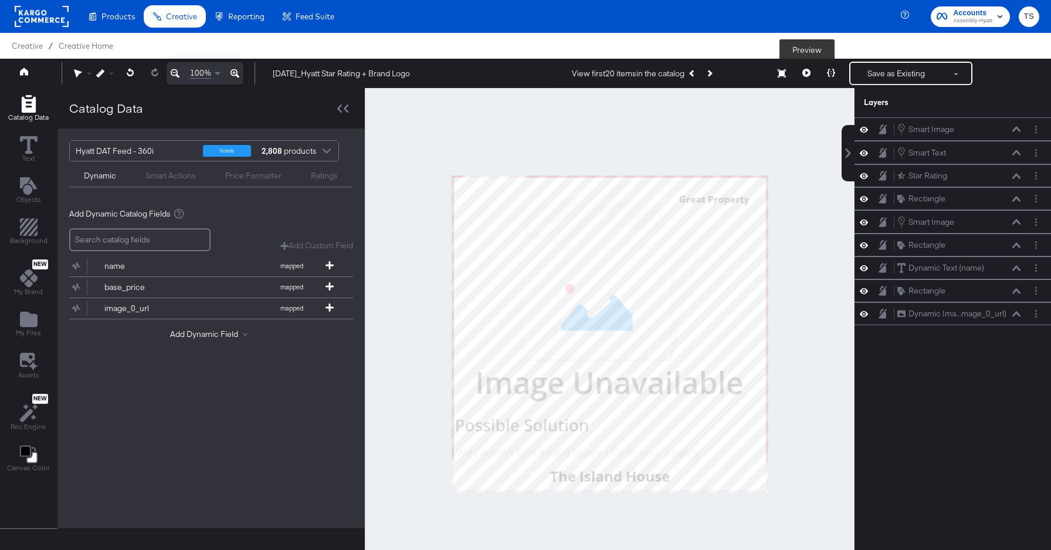
click at [811, 76] on button at bounding box center [806, 73] width 25 height 23
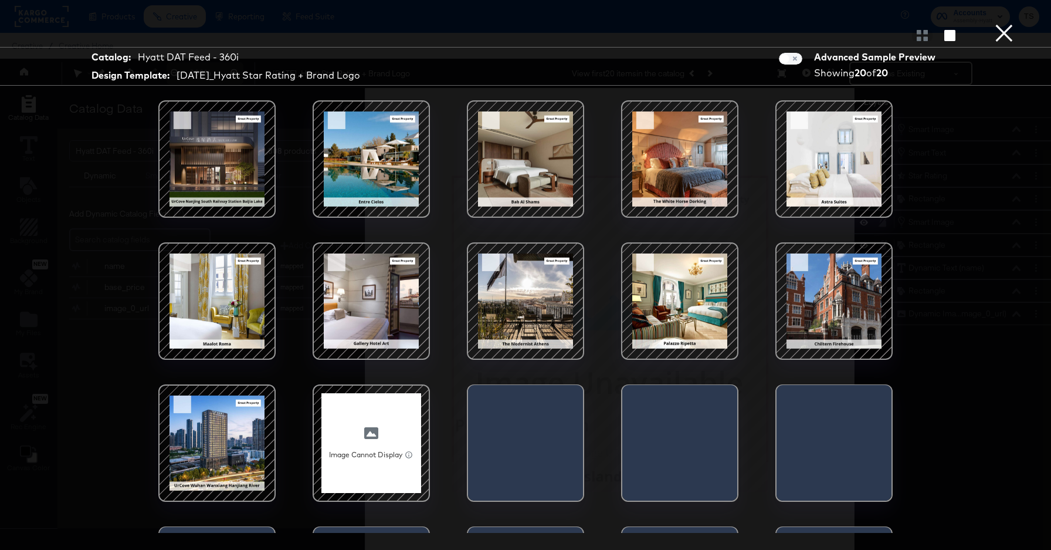
scroll to position [110, 0]
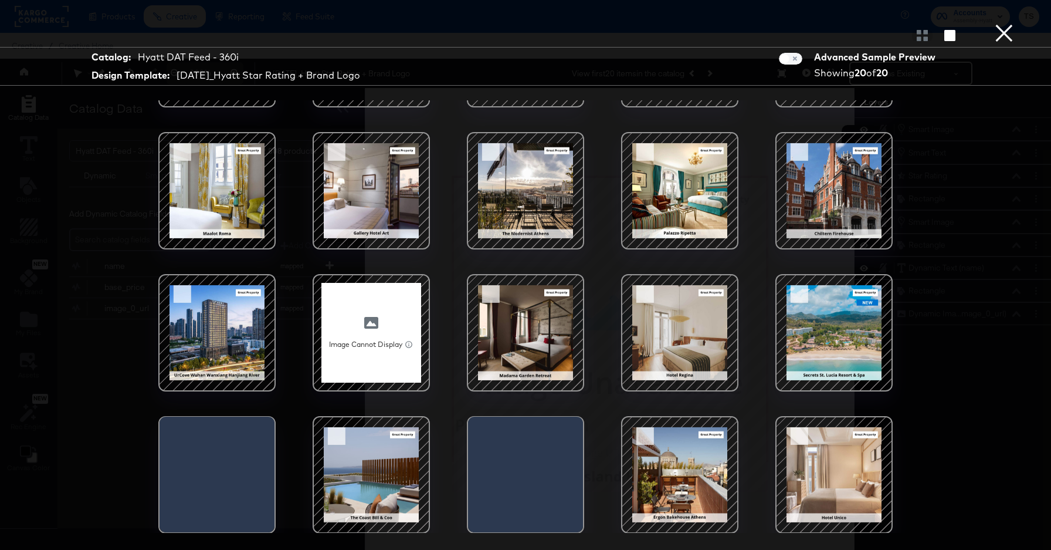
click at [830, 339] on div at bounding box center [834, 333] width 100 height 100
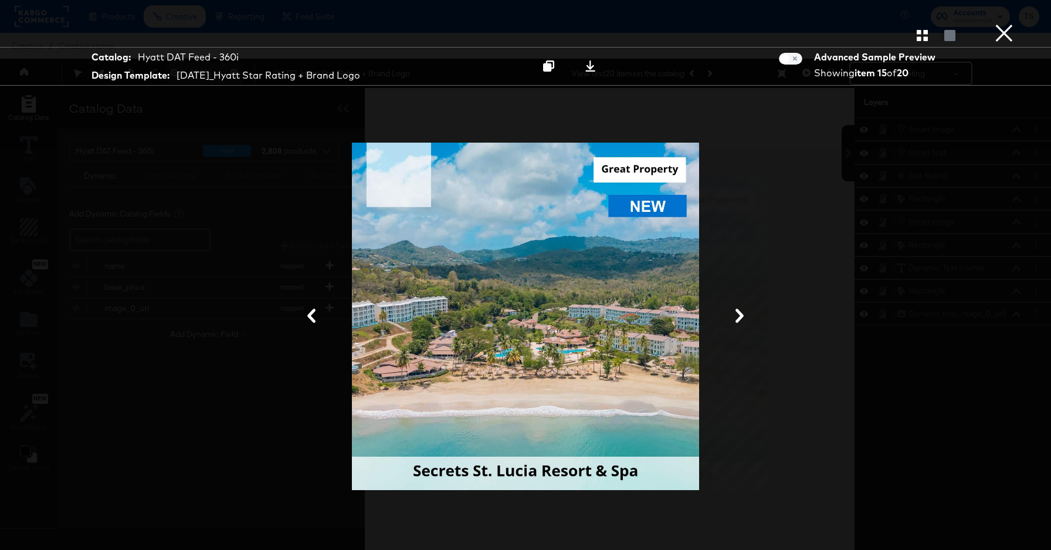
click at [593, 263] on div at bounding box center [526, 316] width 352 height 415
click at [766, 148] on div at bounding box center [526, 316] width 880 height 432
click at [1002, 23] on button "×" at bounding box center [1004, 11] width 23 height 23
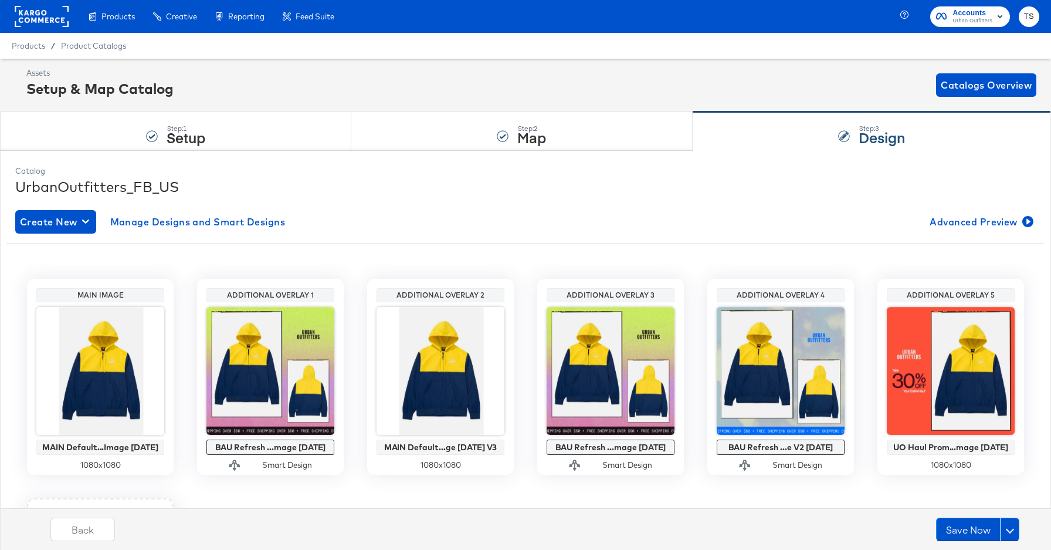
scroll to position [9, 0]
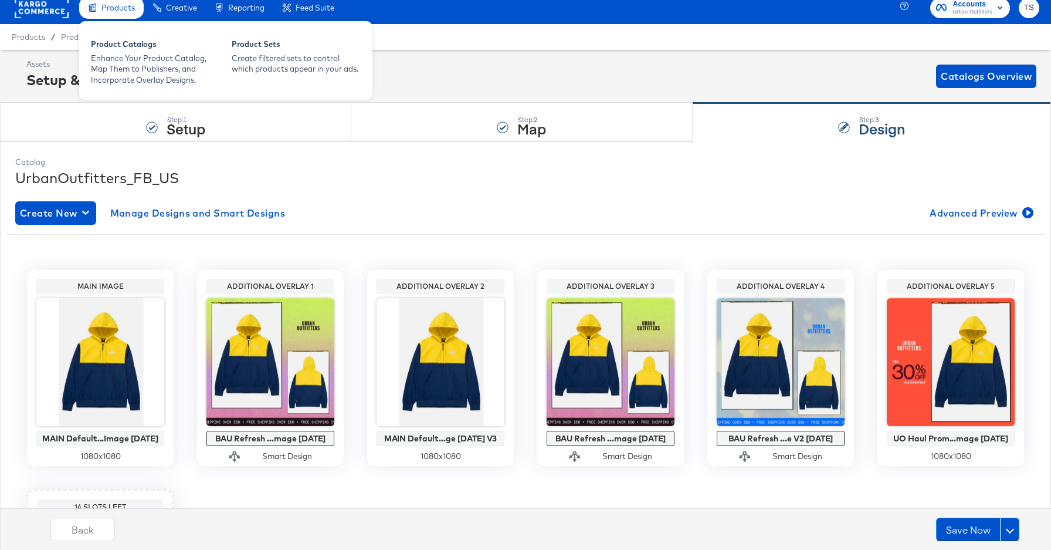
click at [119, 10] on span "Products" at bounding box center [118, 7] width 33 height 9
click at [120, 46] on div "Product Catalogs" at bounding box center [155, 46] width 129 height 14
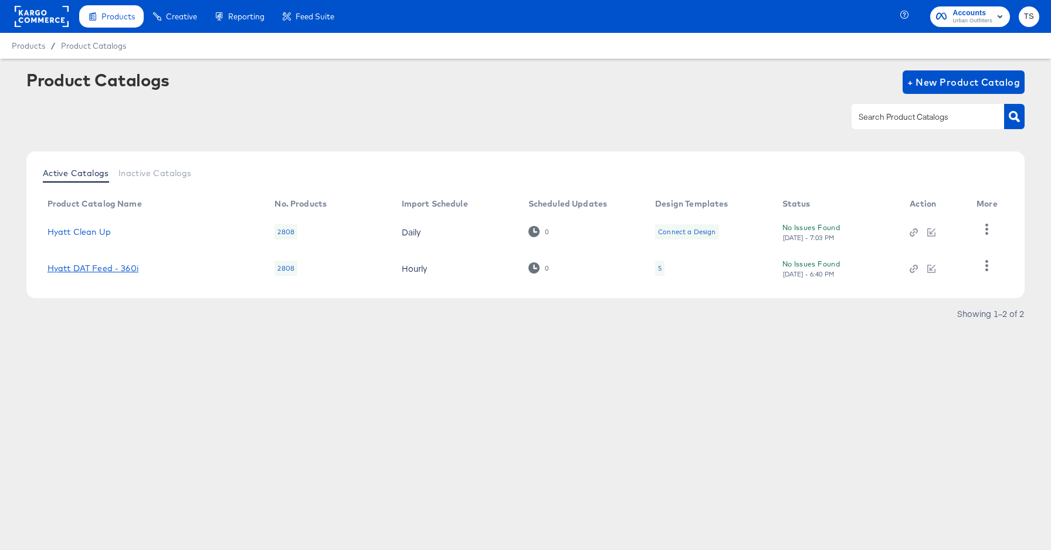
click at [116, 268] on link "Hyatt DAT Feed - 360i" at bounding box center [93, 267] width 91 height 9
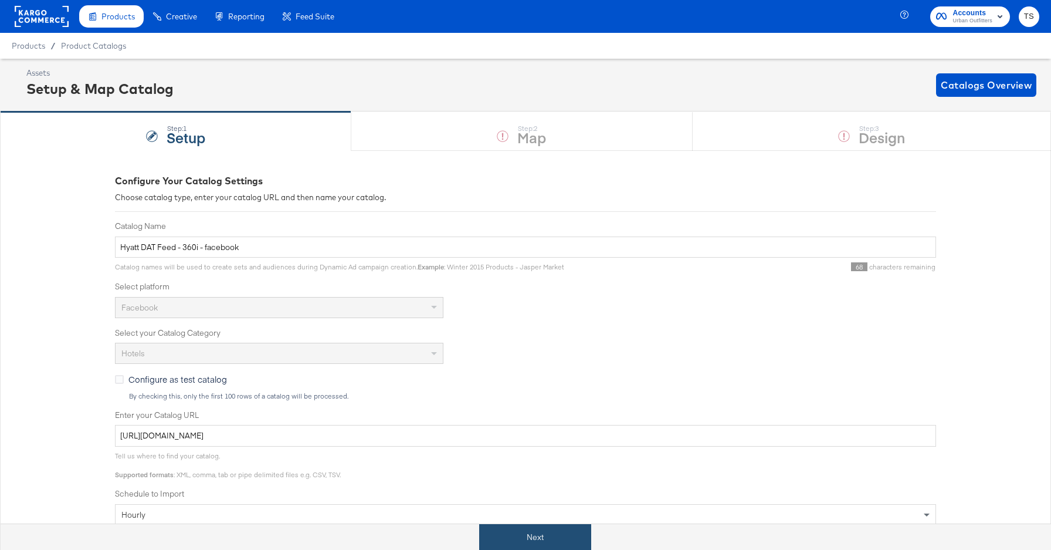
click at [503, 539] on button "Next" at bounding box center [535, 537] width 112 height 26
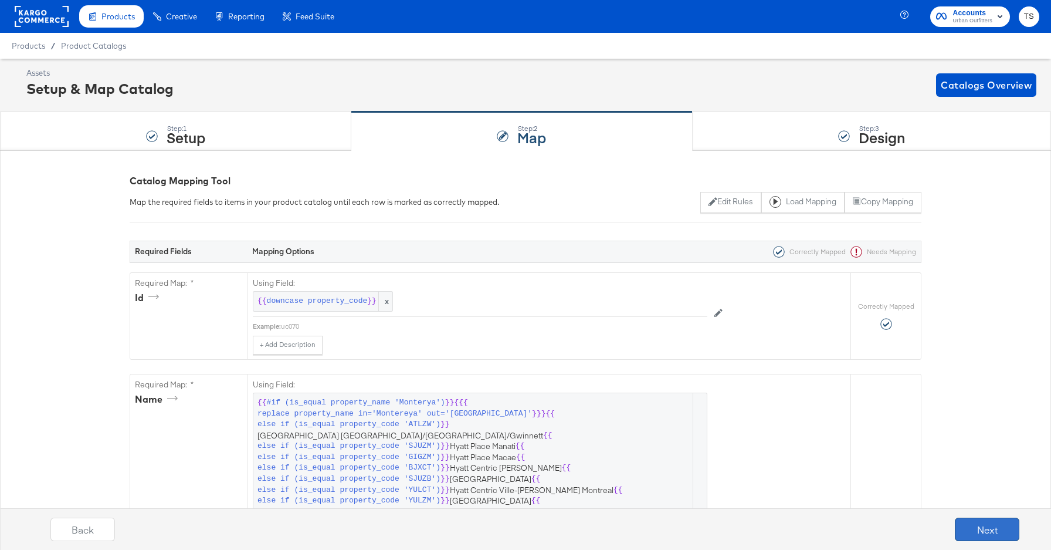
click at [1003, 537] on button "Next" at bounding box center [987, 528] width 65 height 23
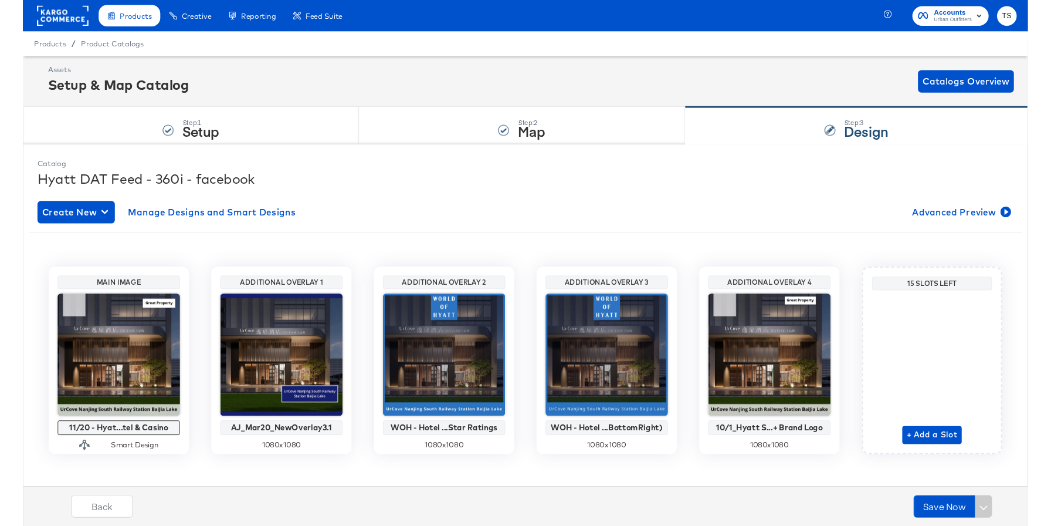
scroll to position [9, 0]
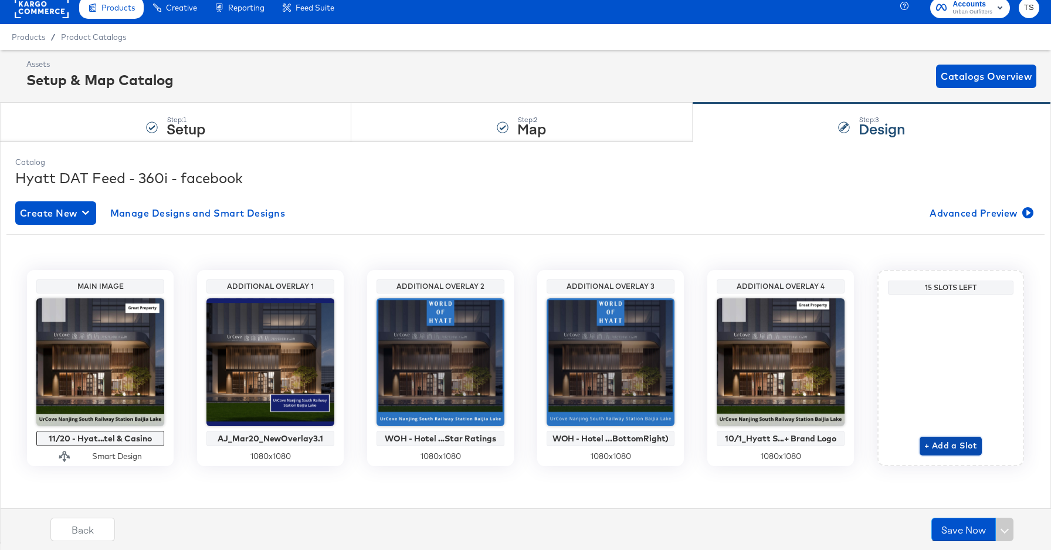
click at [955, 449] on span "+ Add a Slot" at bounding box center [951, 445] width 53 height 15
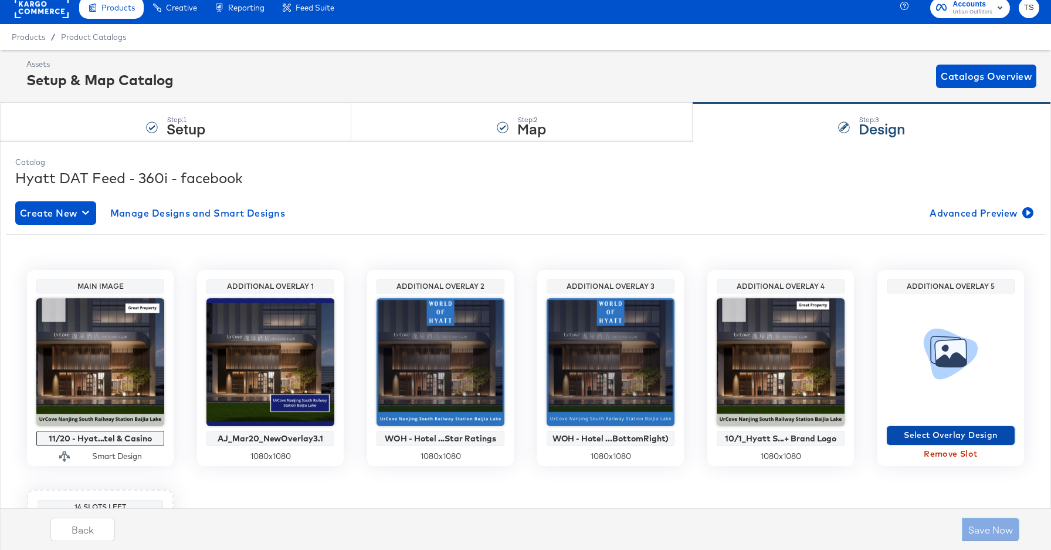
click at [954, 441] on span "Select Overlay Design" at bounding box center [951, 435] width 119 height 15
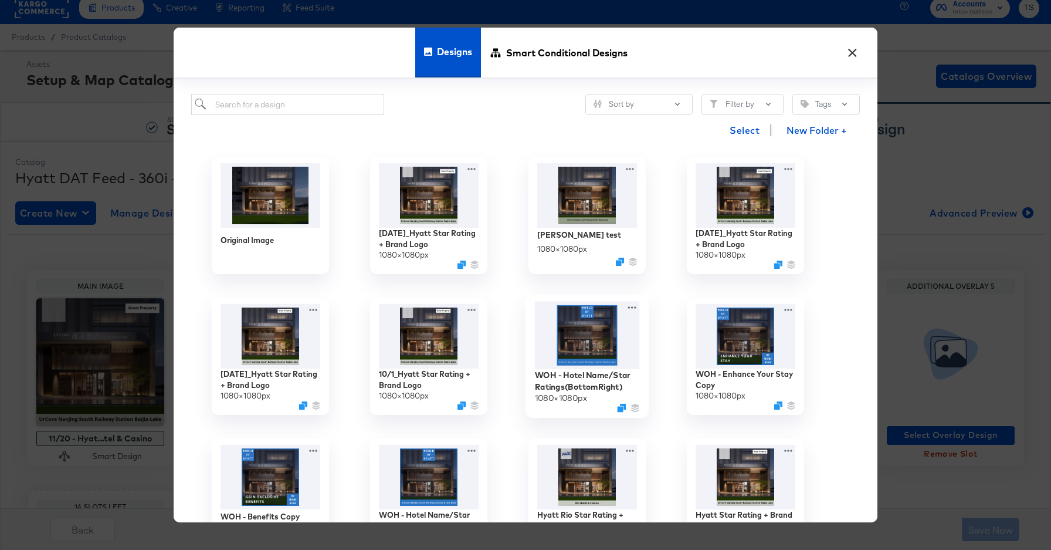
click at [597, 350] on img at bounding box center [587, 336] width 105 height 68
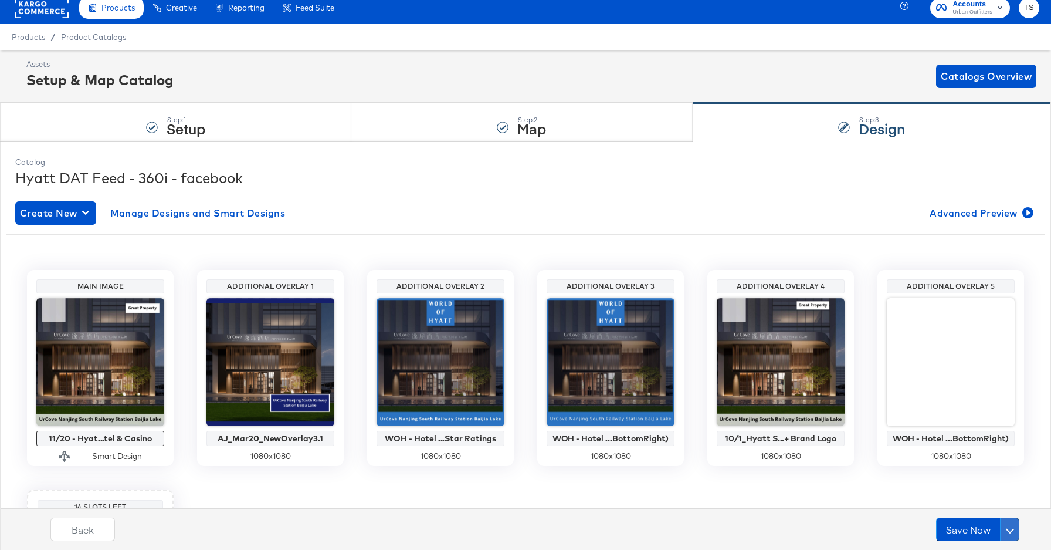
click at [1009, 526] on span at bounding box center [1010, 529] width 8 height 8
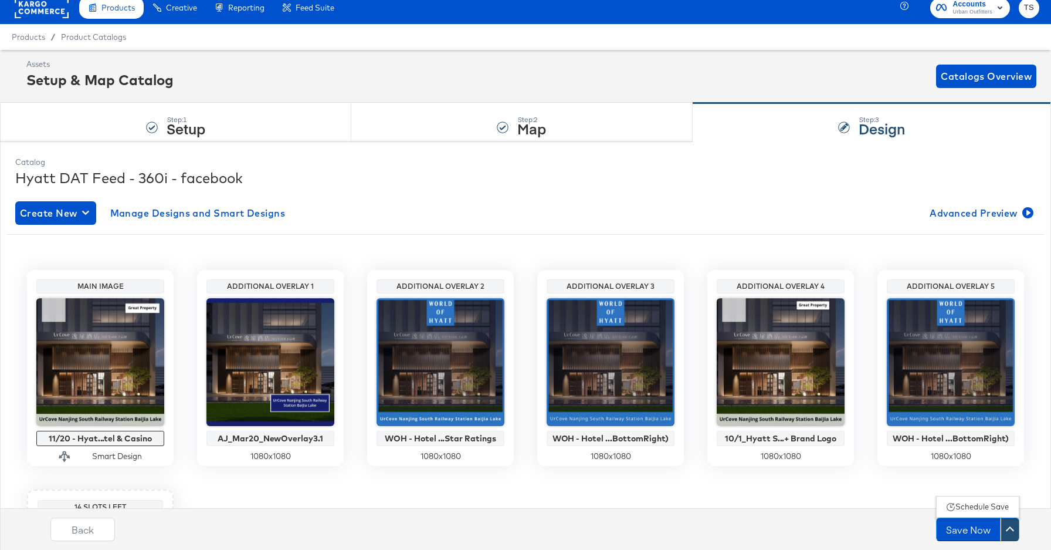
click at [1002, 509] on div "Schedule Save" at bounding box center [982, 506] width 53 height 11
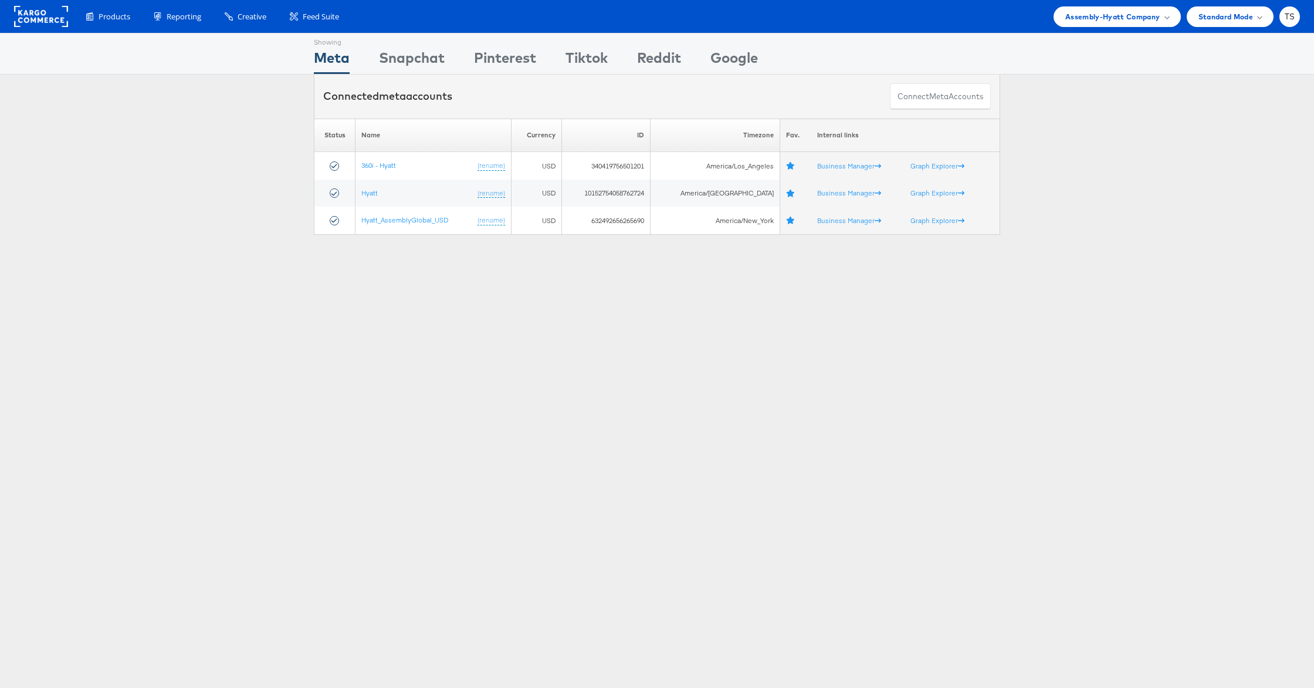
drag, startPoint x: 1152, startPoint y: 15, endPoint x: 1118, endPoint y: 30, distance: 37.1
click at [1150, 15] on span "Assembly-Hyatt Company" at bounding box center [1112, 17] width 95 height 12
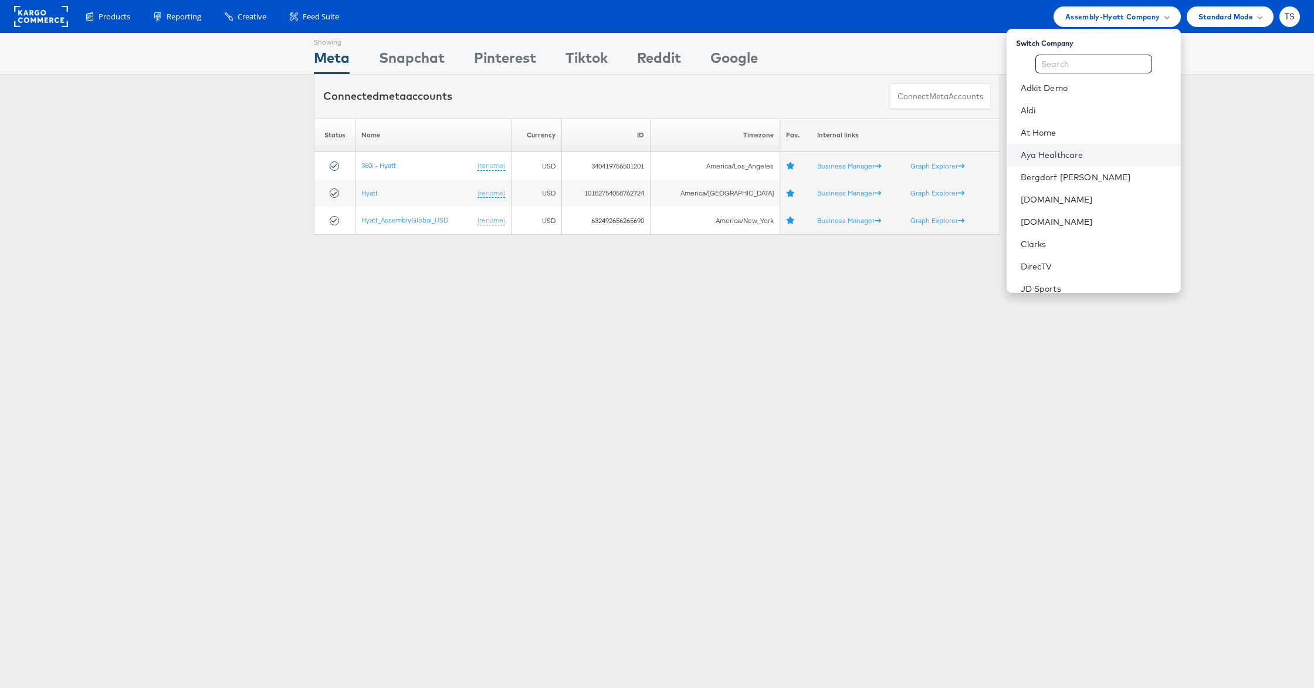
click at [1091, 151] on link "Aya Healthcare" at bounding box center [1096, 155] width 151 height 12
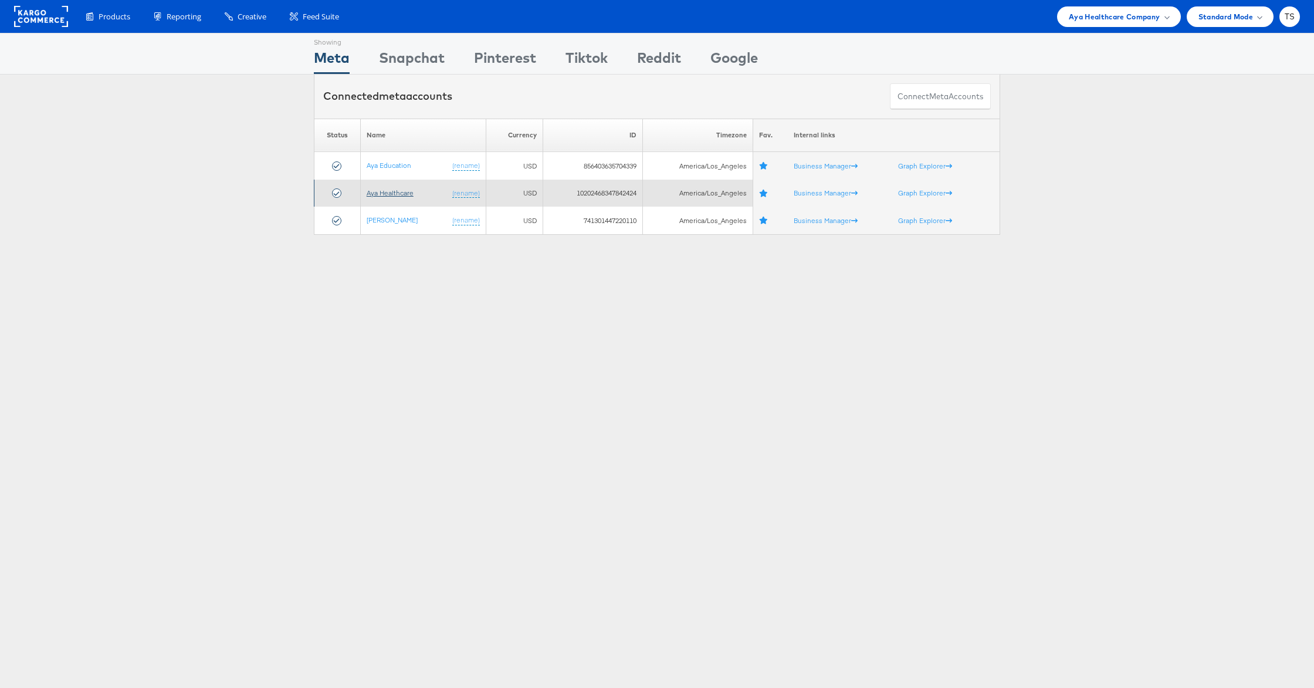
click at [397, 191] on link "Aya Healthcare" at bounding box center [390, 192] width 47 height 9
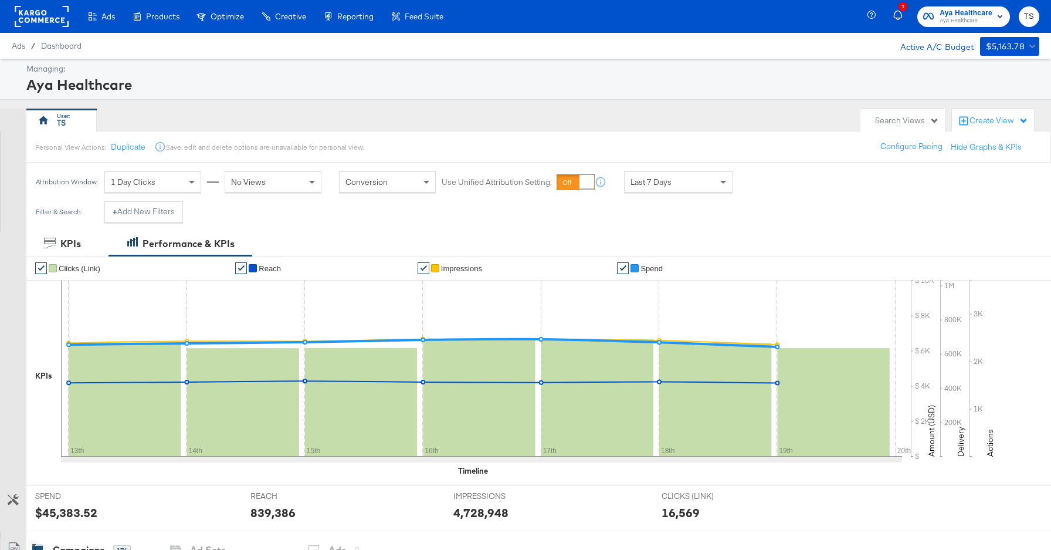
drag, startPoint x: 920, startPoint y: 120, endPoint x: 915, endPoint y: 123, distance: 6.0
click at [919, 120] on div "Search Views" at bounding box center [907, 120] width 64 height 11
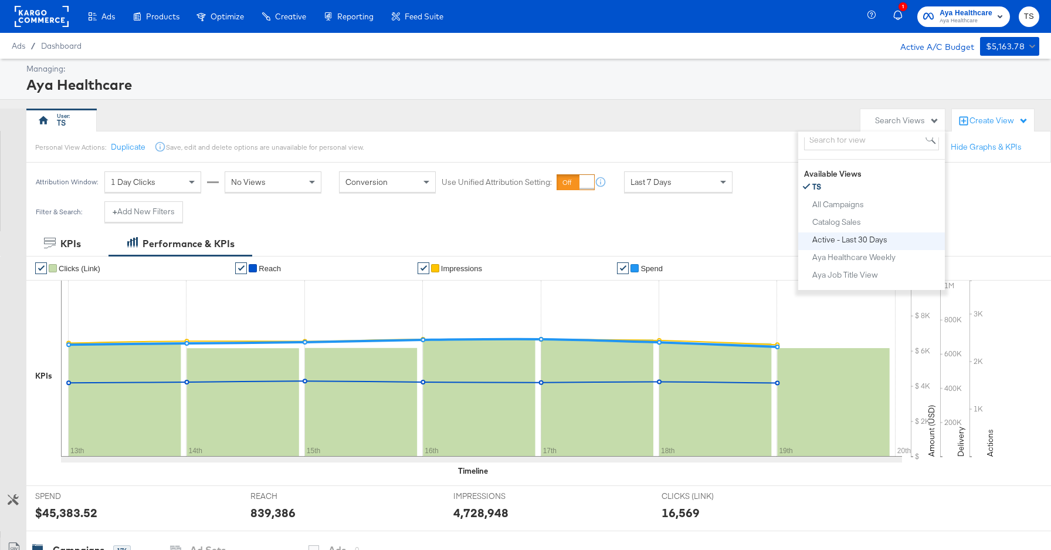
scroll to position [42, 0]
click at [905, 260] on button "Aya Job Title View" at bounding box center [876, 263] width 128 height 14
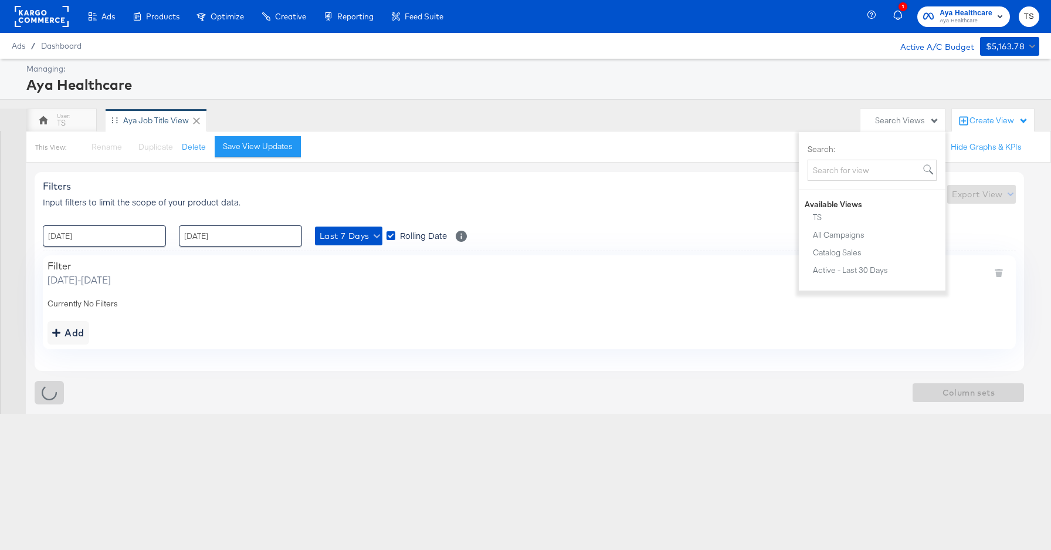
click at [545, 94] on div "Managing: Aya Healthcare" at bounding box center [525, 79] width 1051 height 41
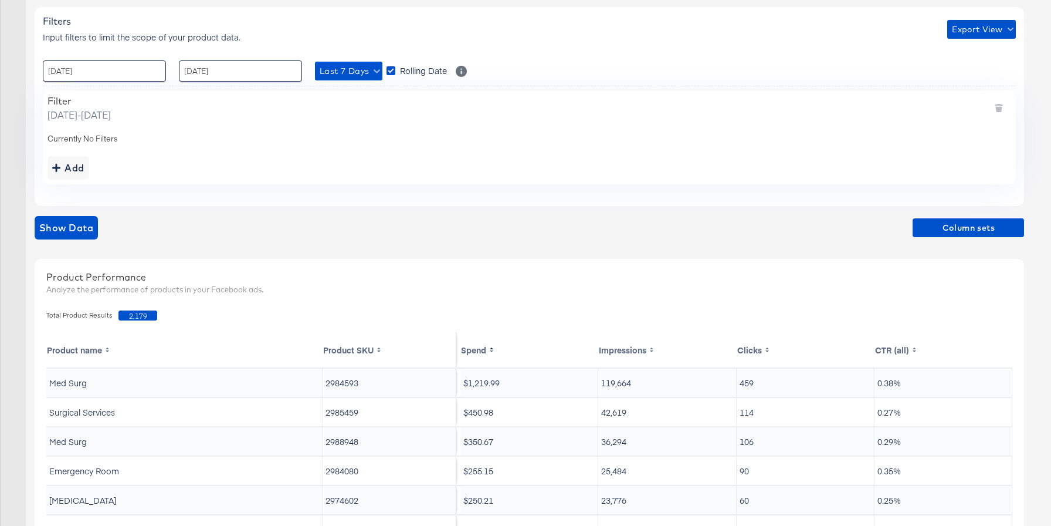
scroll to position [82, 0]
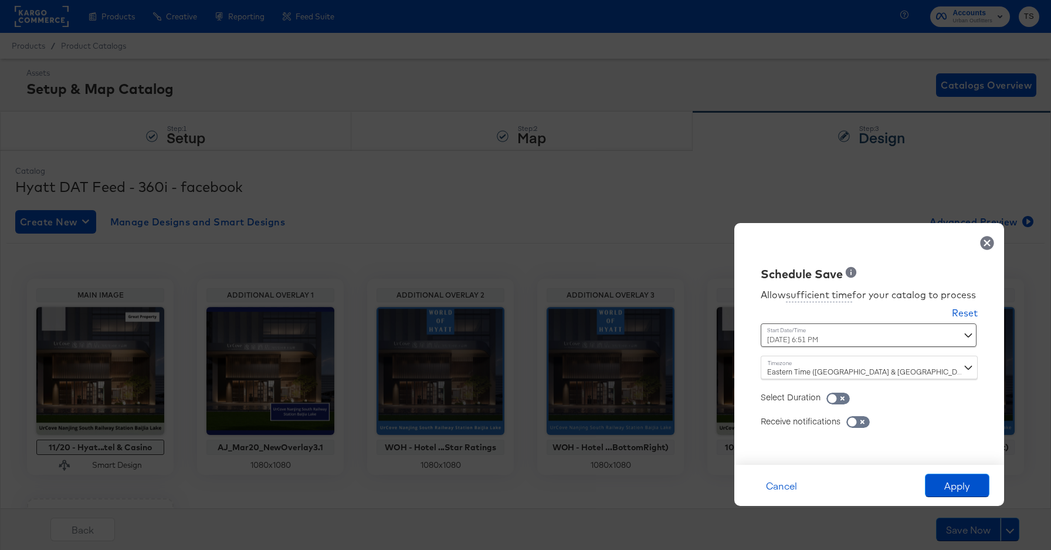
scroll to position [9, 0]
